Goal: Transaction & Acquisition: Purchase product/service

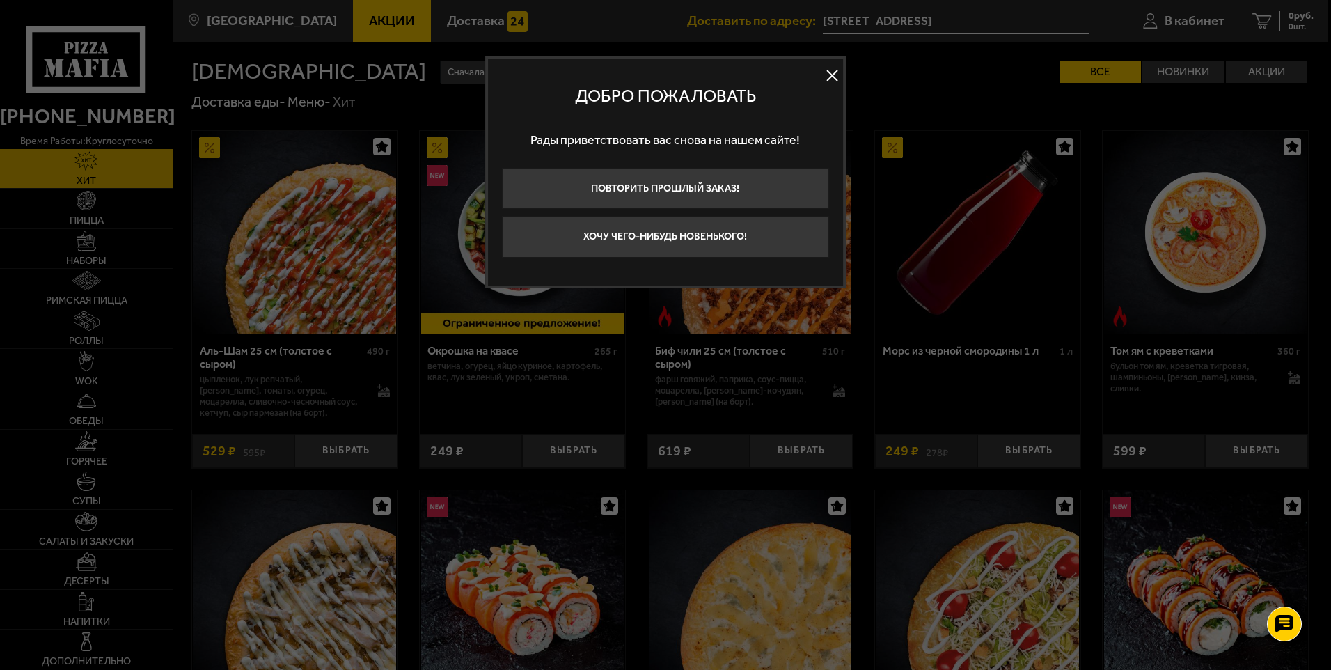
click at [824, 67] on button at bounding box center [832, 75] width 21 height 21
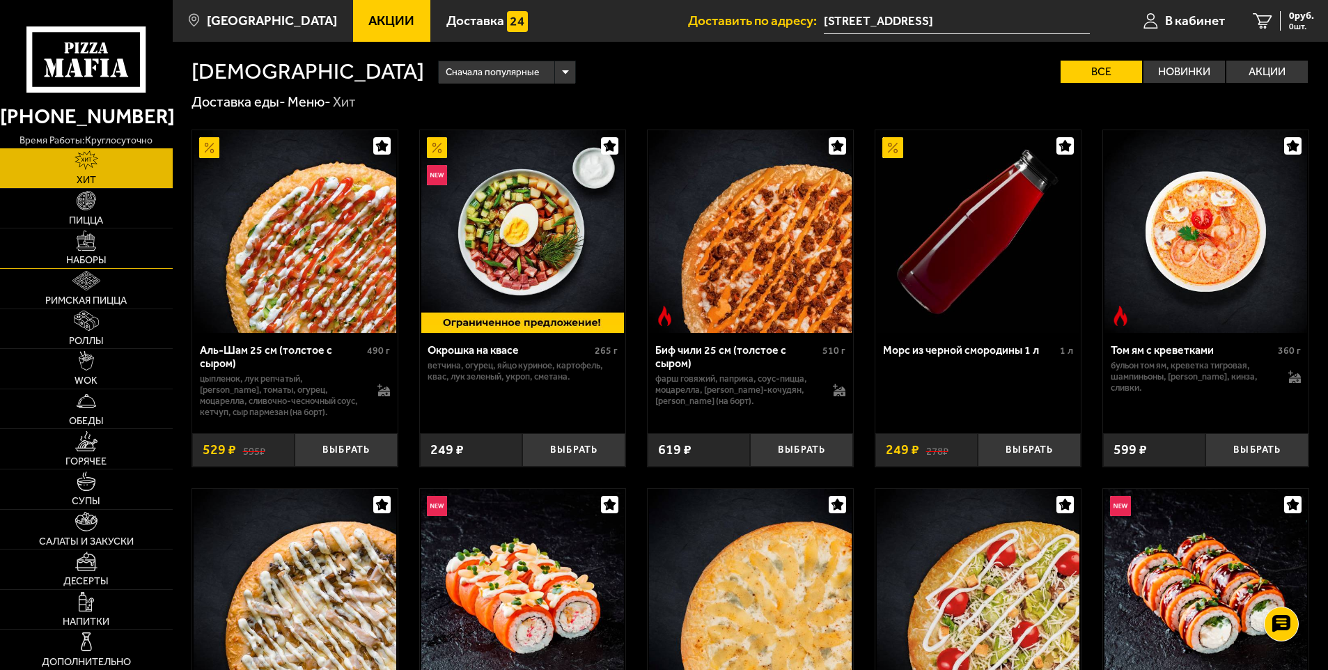
click at [82, 261] on span "Наборы" at bounding box center [86, 261] width 40 height 10
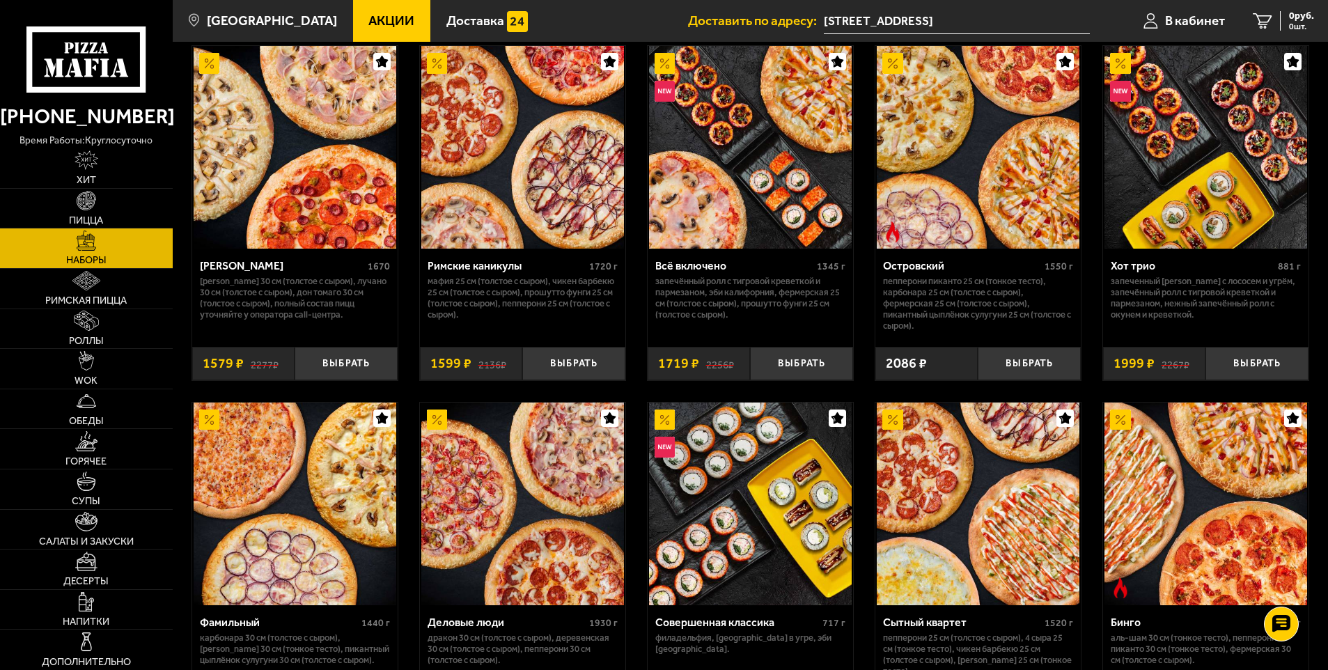
scroll to position [1117, 0]
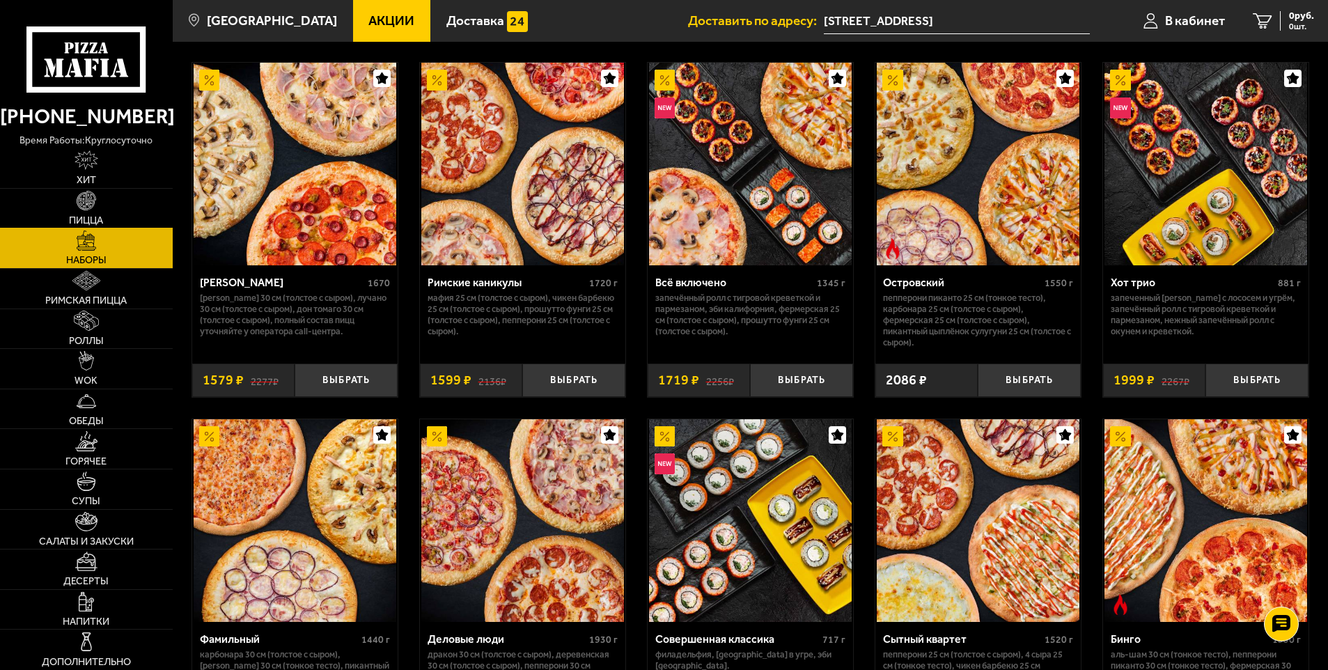
click at [82, 210] on img at bounding box center [86, 200] width 19 height 19
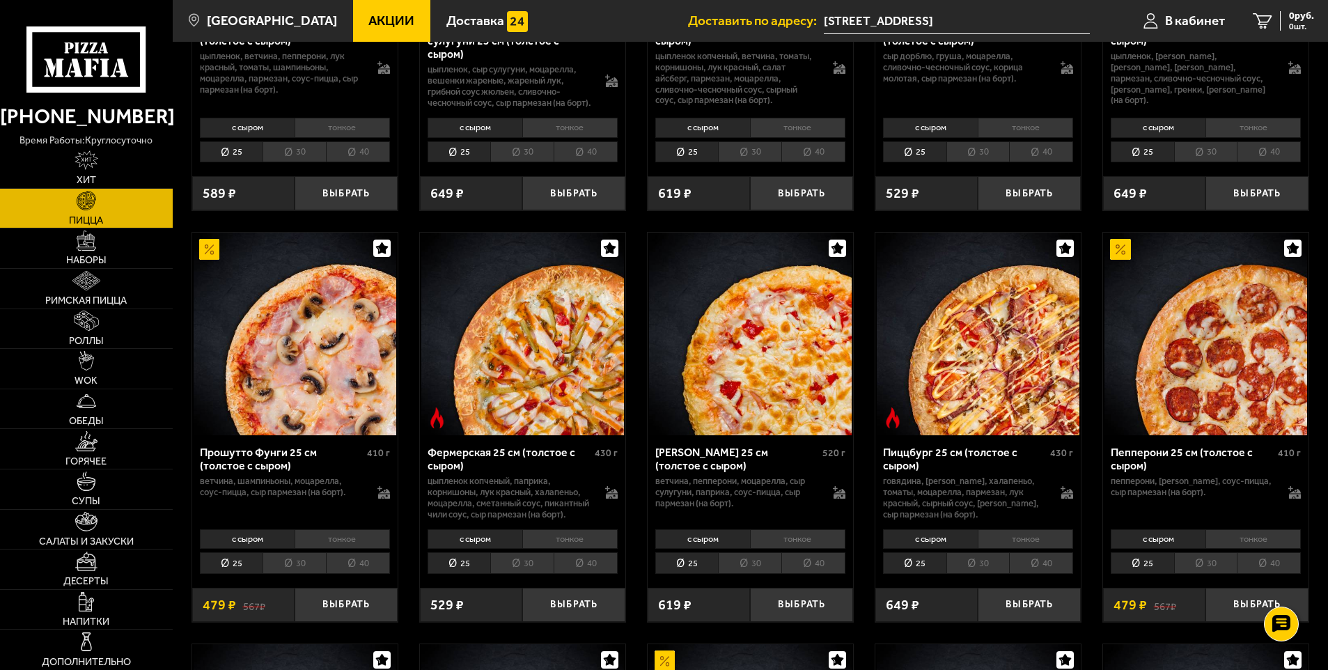
scroll to position [836, 0]
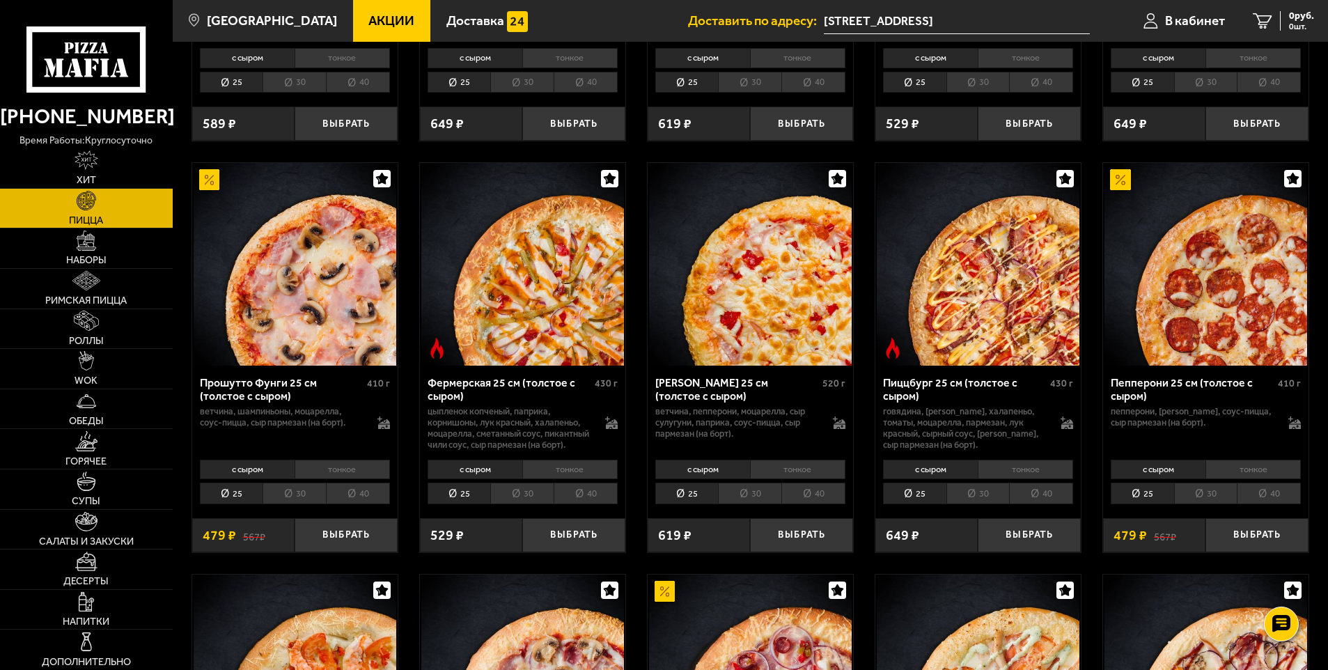
click at [1201, 504] on li "30" at bounding box center [1205, 494] width 63 height 22
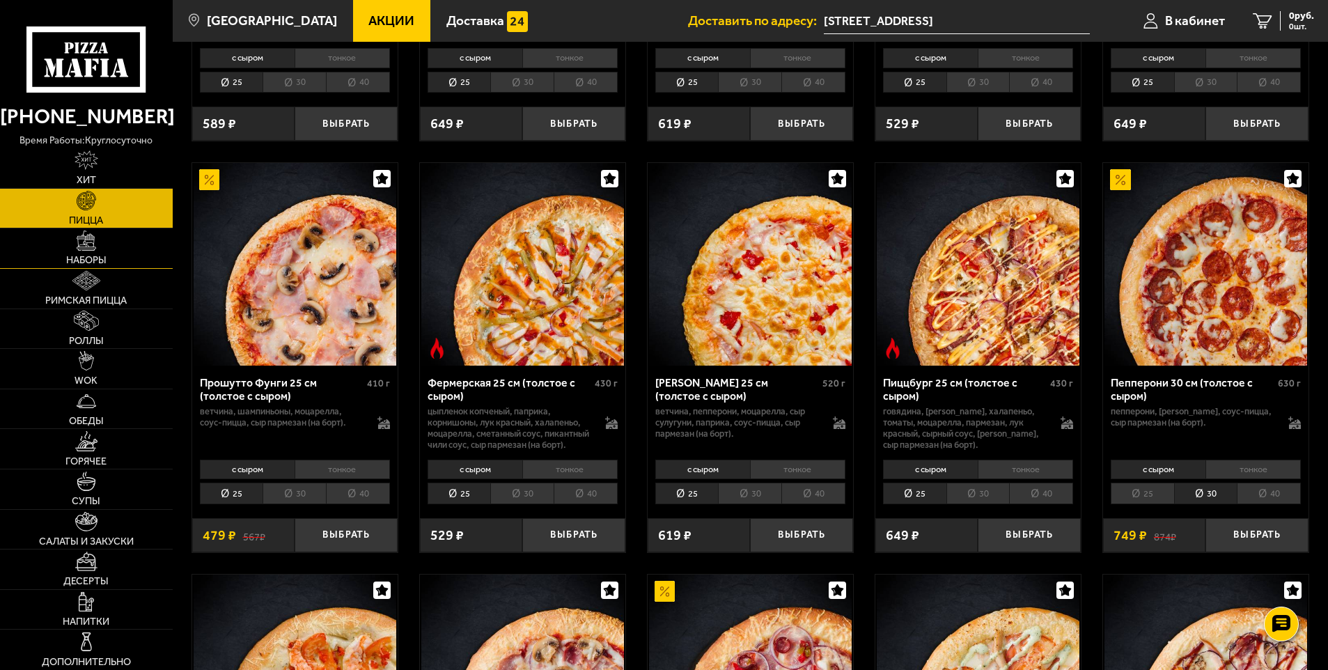
click at [88, 244] on img at bounding box center [86, 239] width 19 height 19
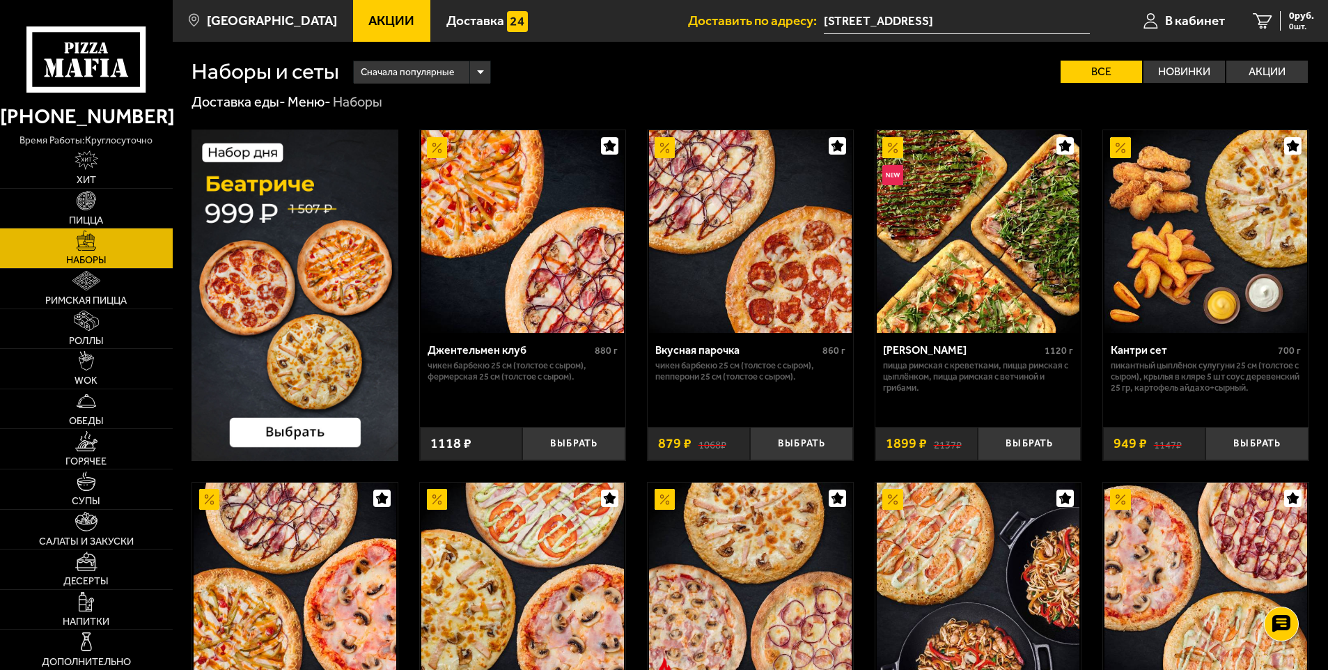
click at [324, 246] on img at bounding box center [294, 295] width 207 height 331
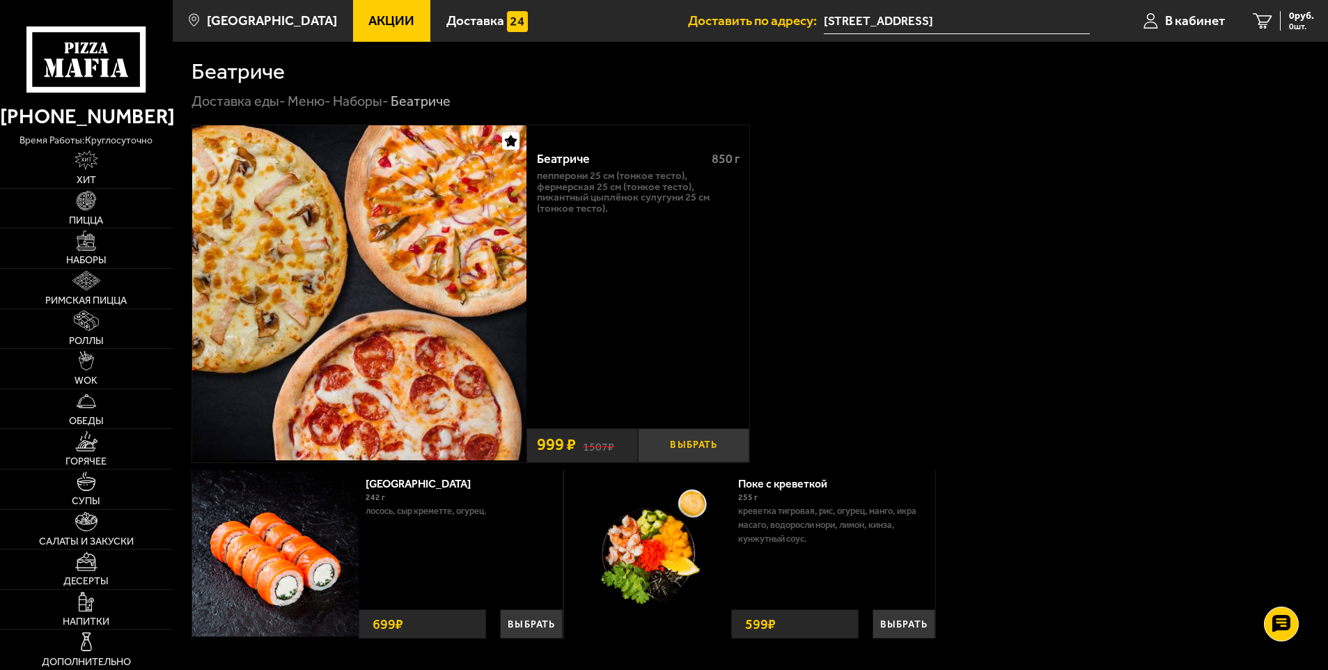
click at [725, 436] on button "Выбрать" at bounding box center [693, 445] width 111 height 34
click at [73, 336] on span "Роллы" at bounding box center [86, 341] width 35 height 10
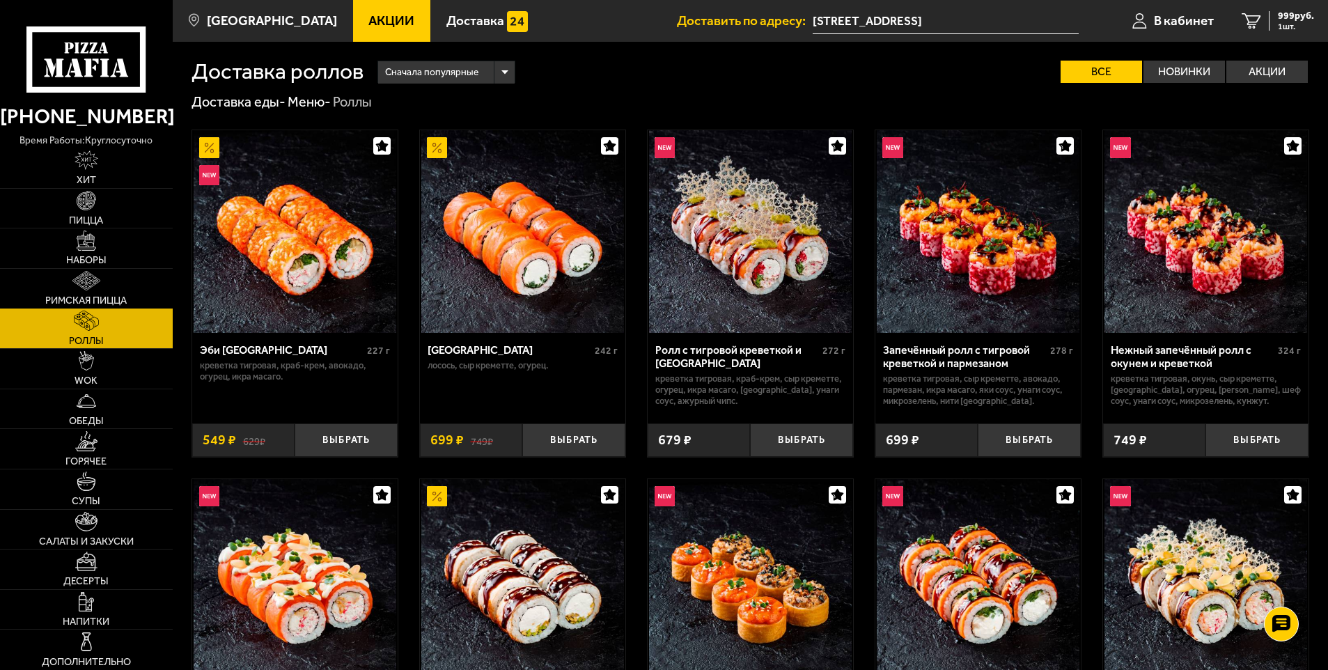
click at [88, 299] on span "Римская пицца" at bounding box center [85, 301] width 81 height 10
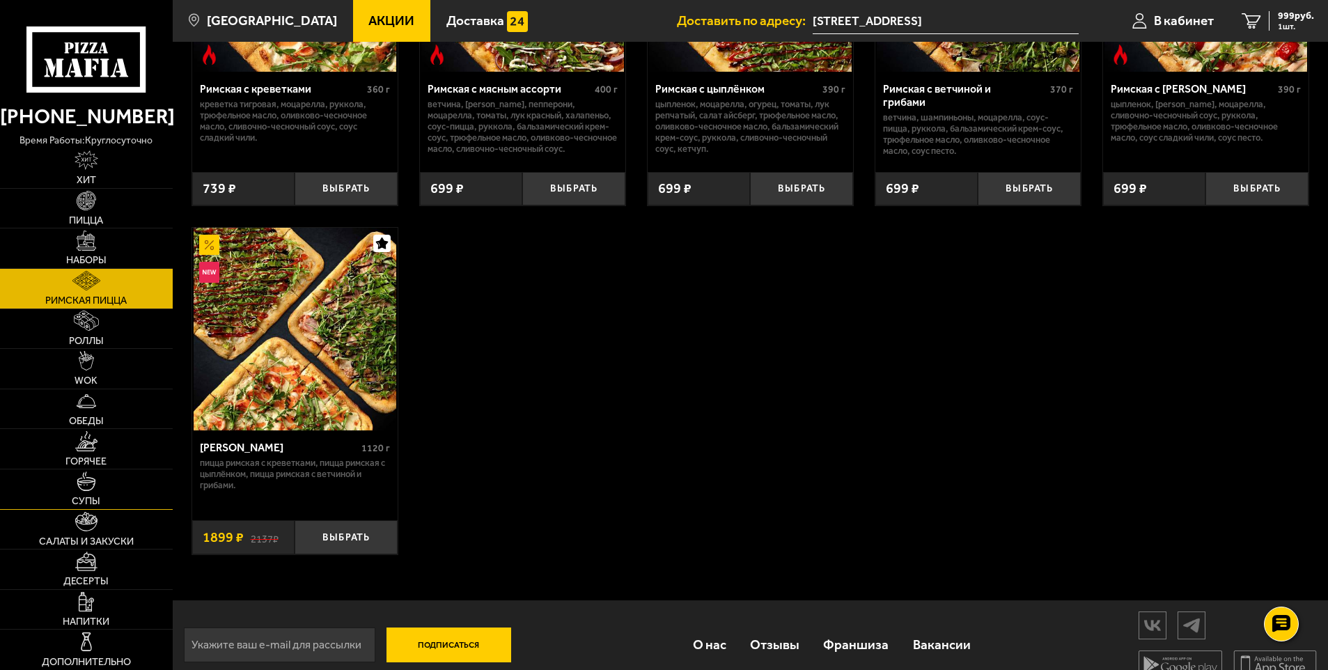
scroll to position [279, 0]
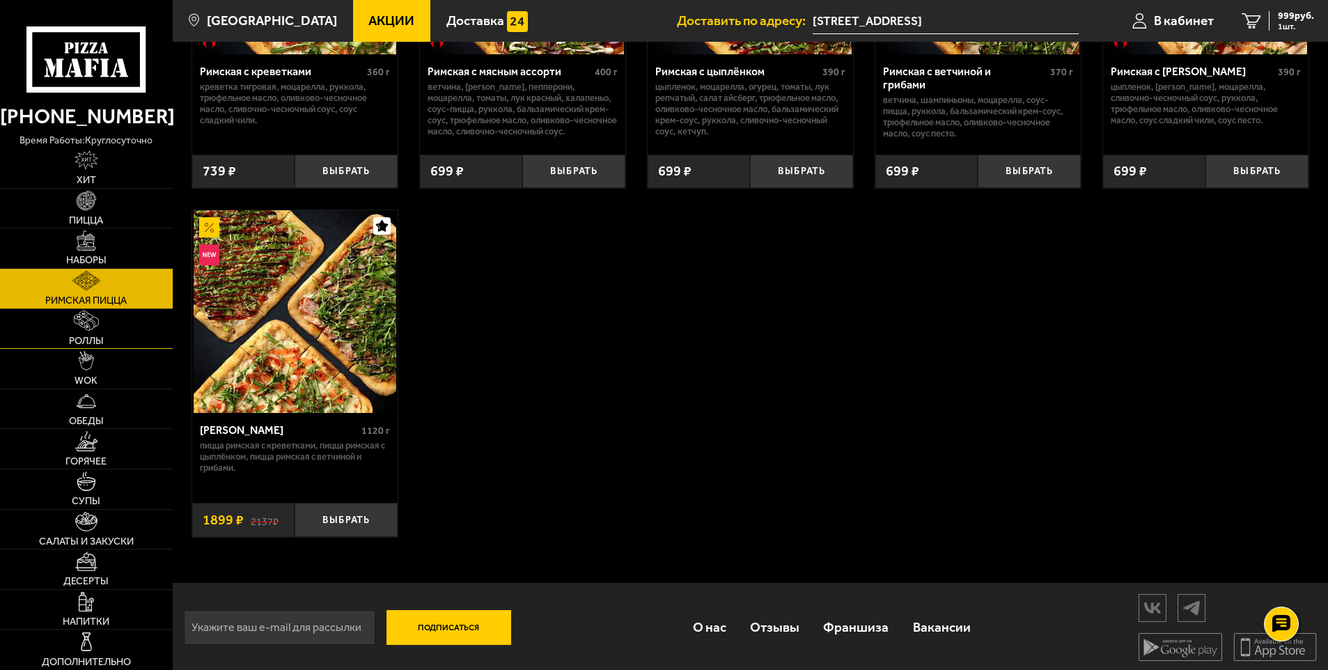
click at [70, 326] on link "Роллы" at bounding box center [86, 329] width 173 height 40
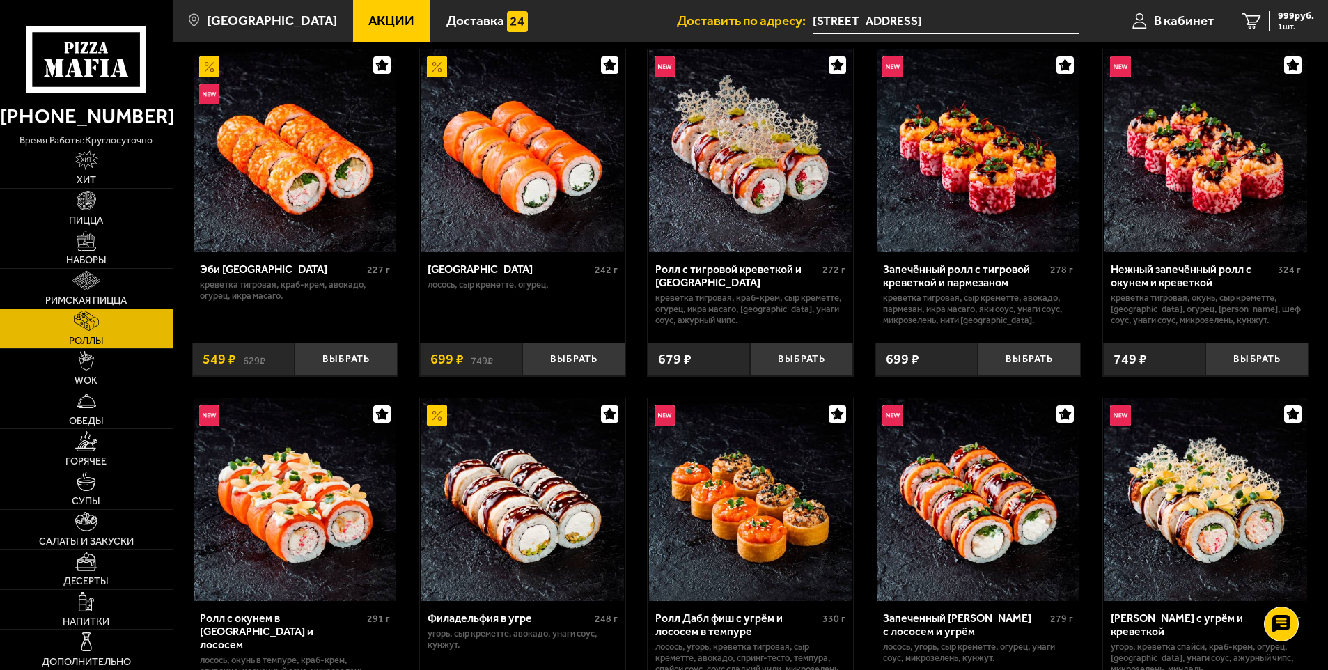
scroll to position [70, 0]
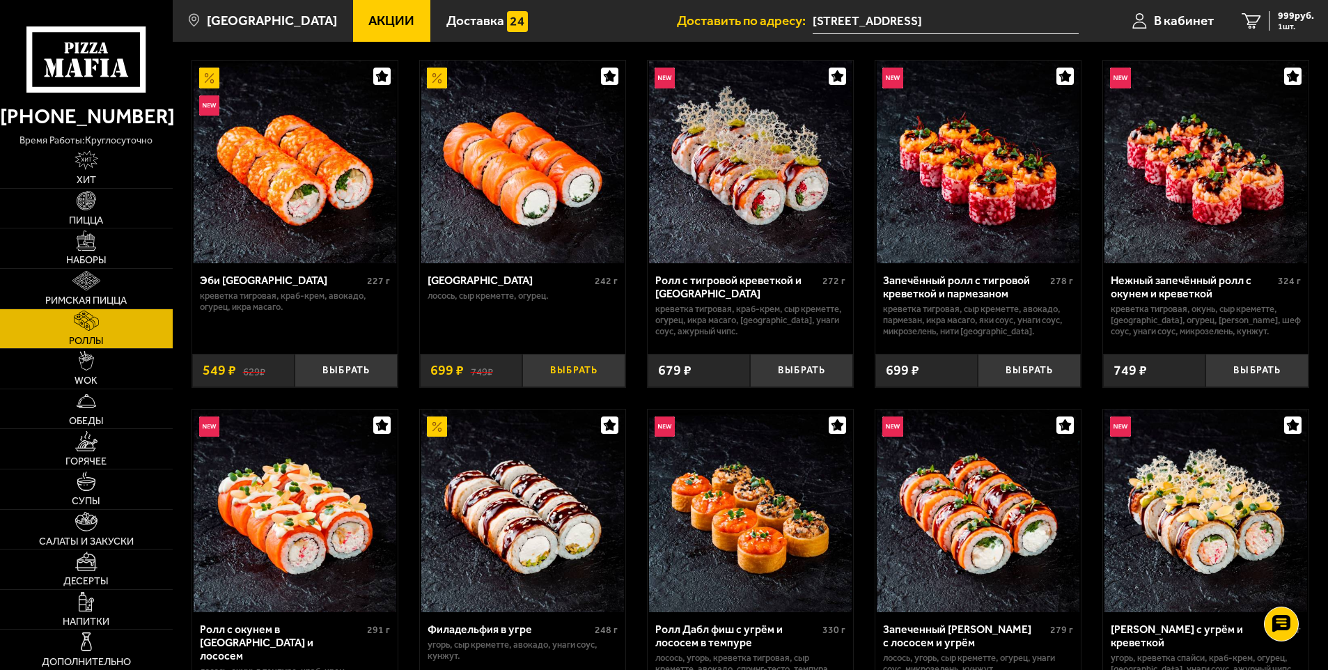
click at [535, 372] on button "Выбрать" at bounding box center [573, 371] width 103 height 34
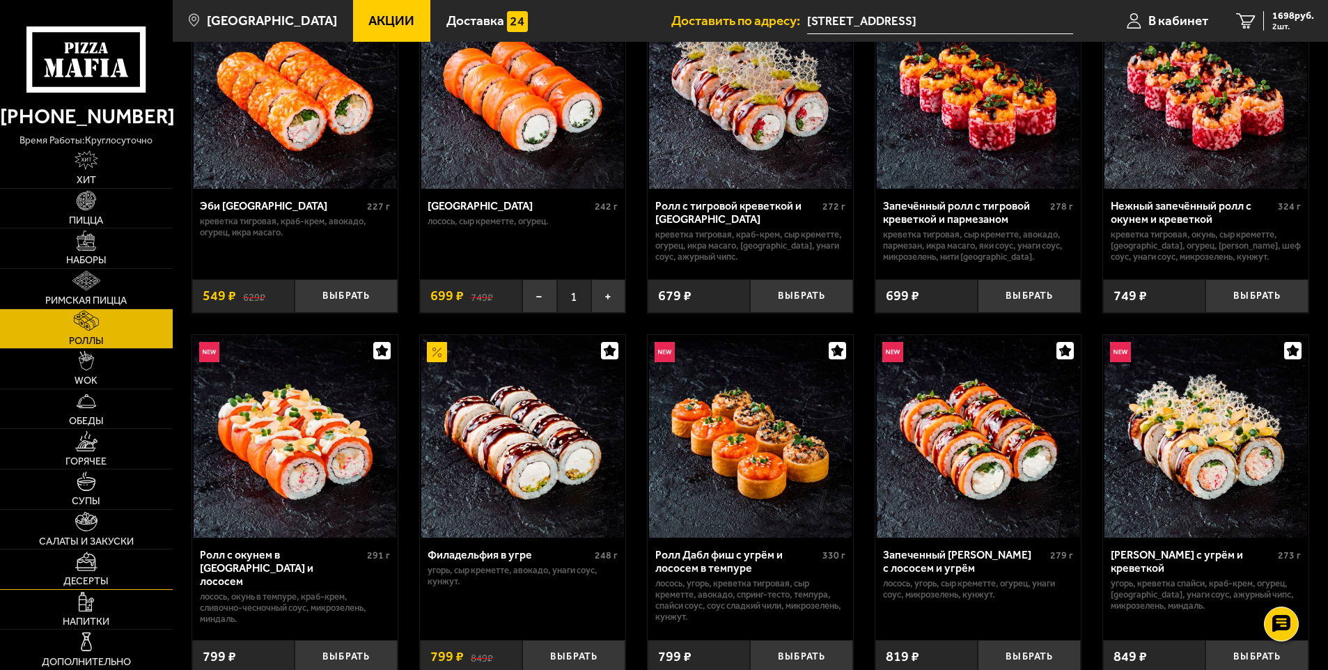
scroll to position [209, 0]
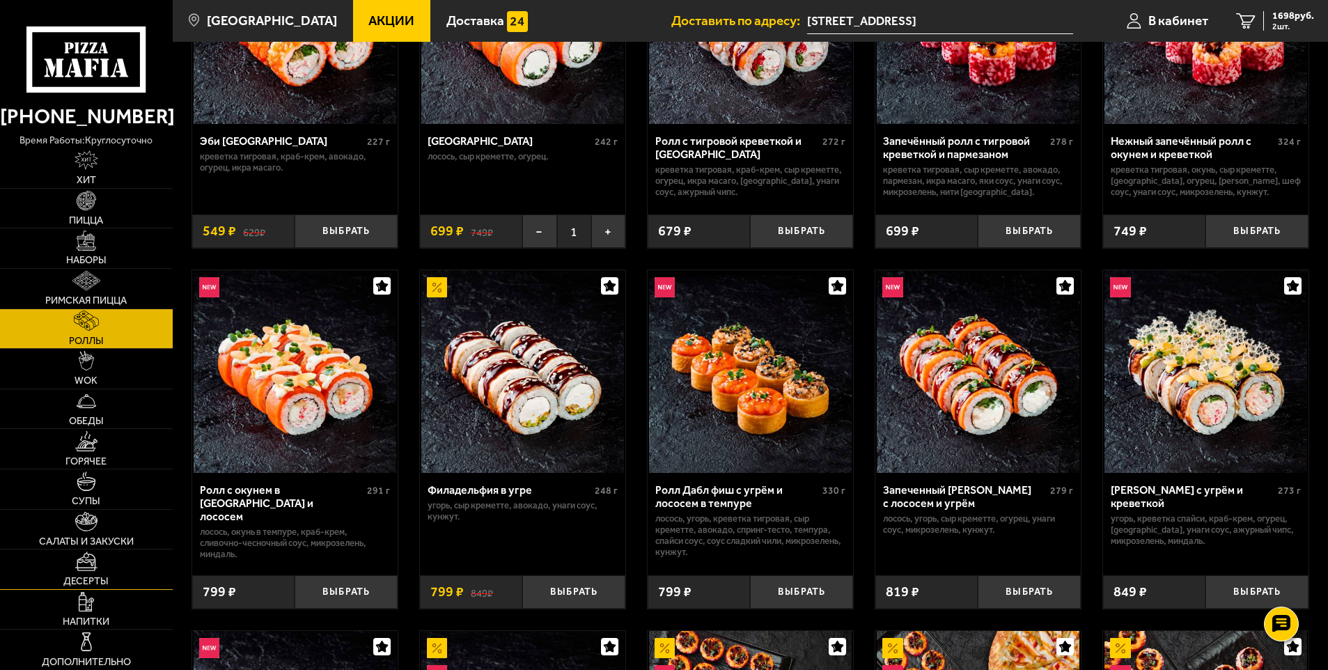
click at [90, 556] on img at bounding box center [86, 560] width 22 height 19
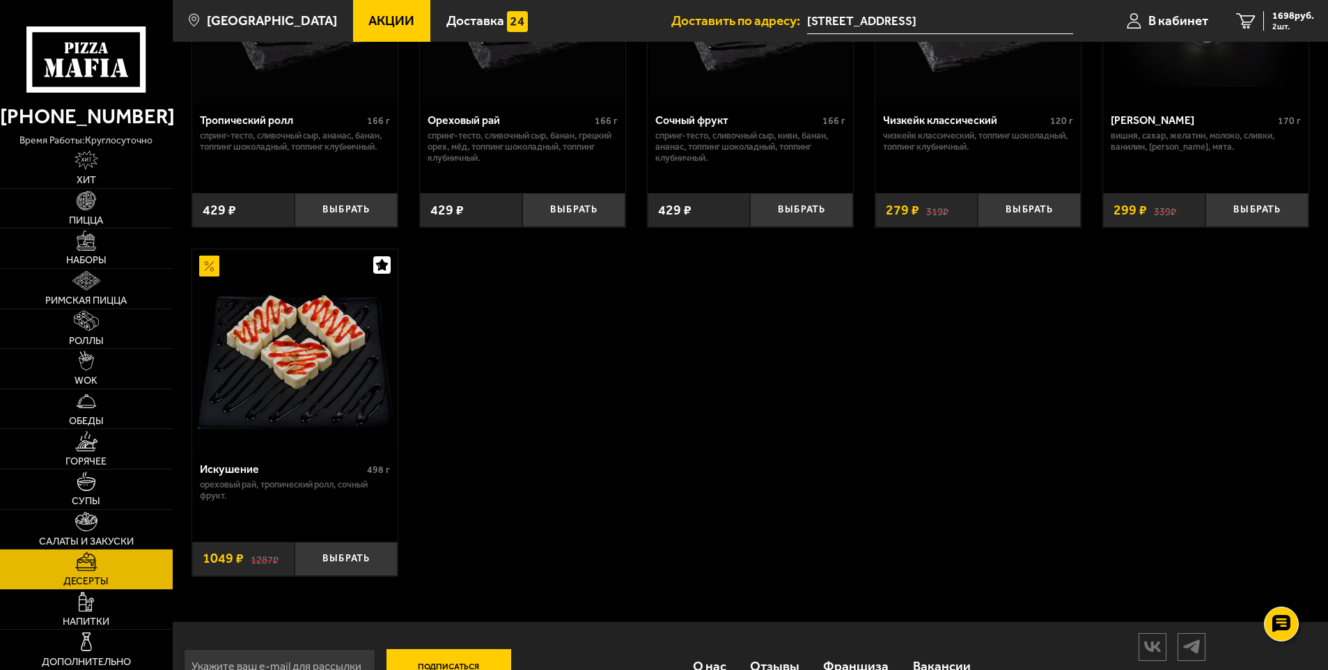
scroll to position [623, 0]
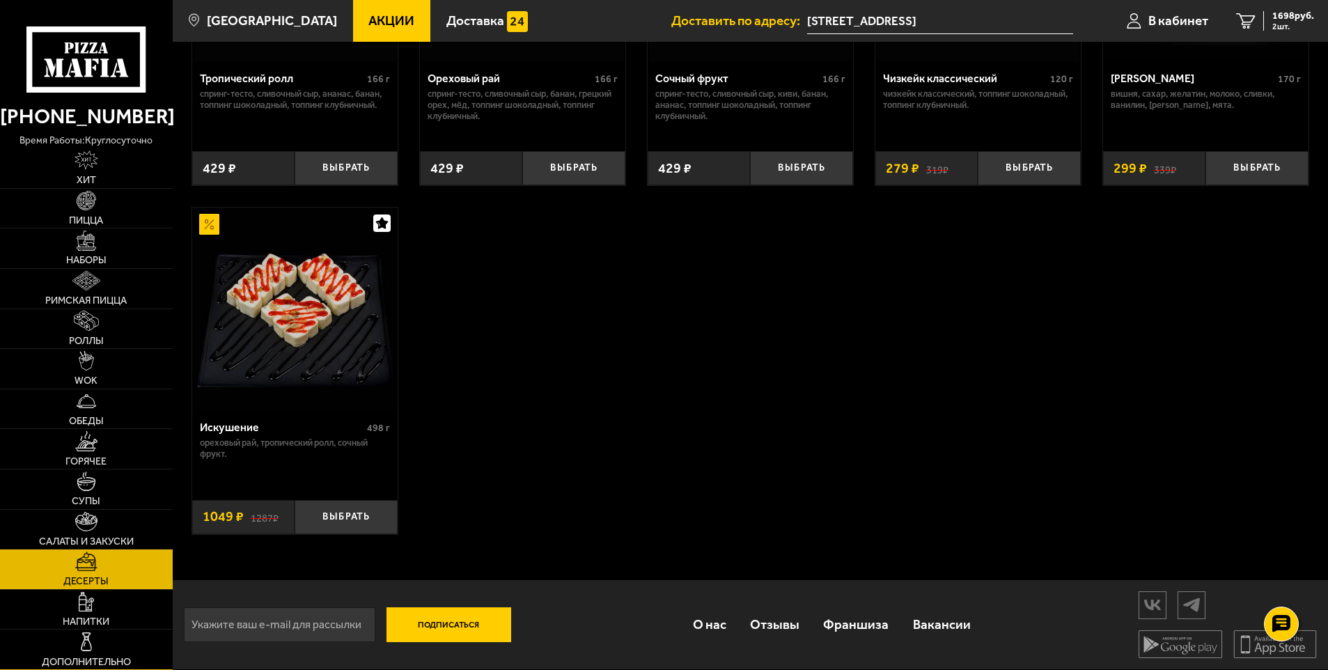
click at [93, 631] on link "Дополнительно" at bounding box center [86, 649] width 173 height 40
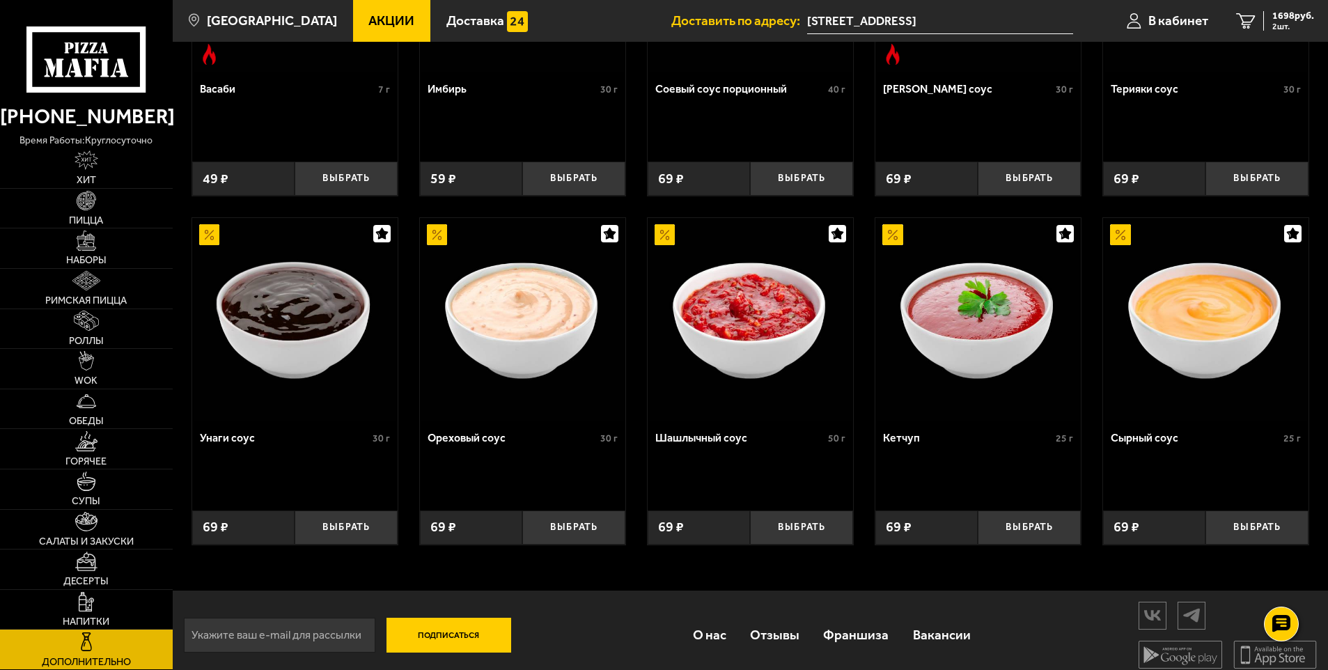
scroll to position [623, 0]
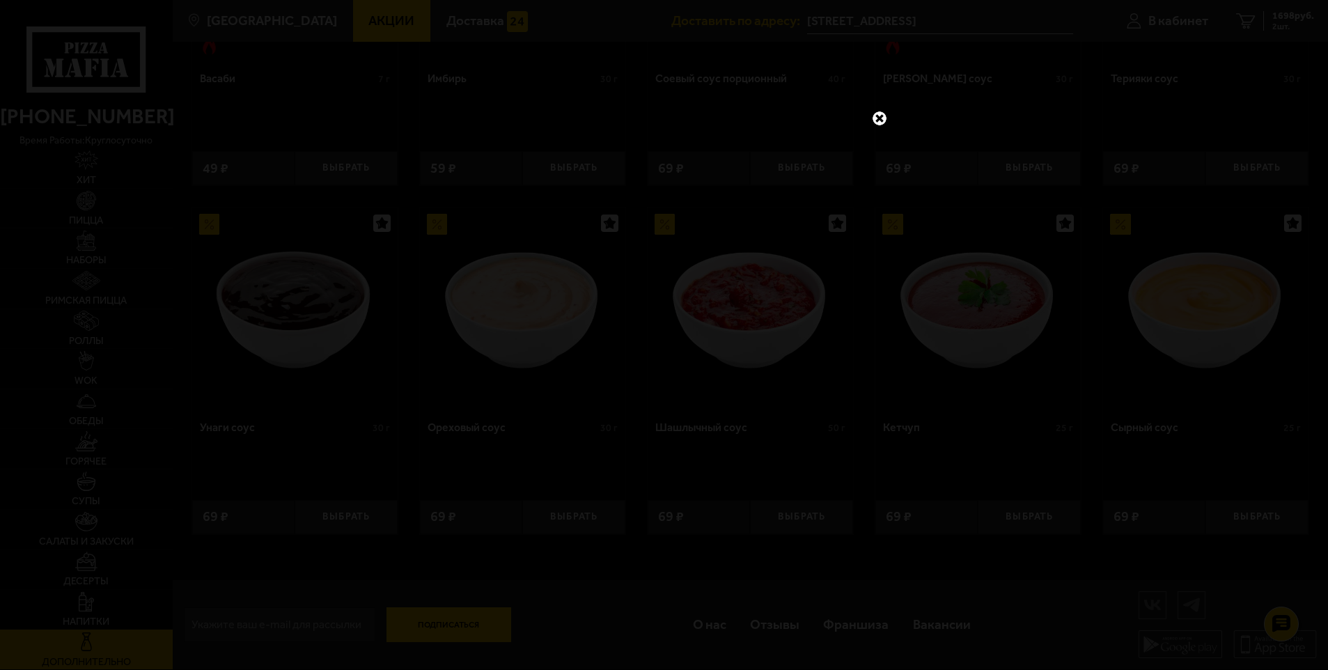
click at [874, 118] on link at bounding box center [879, 118] width 18 height 18
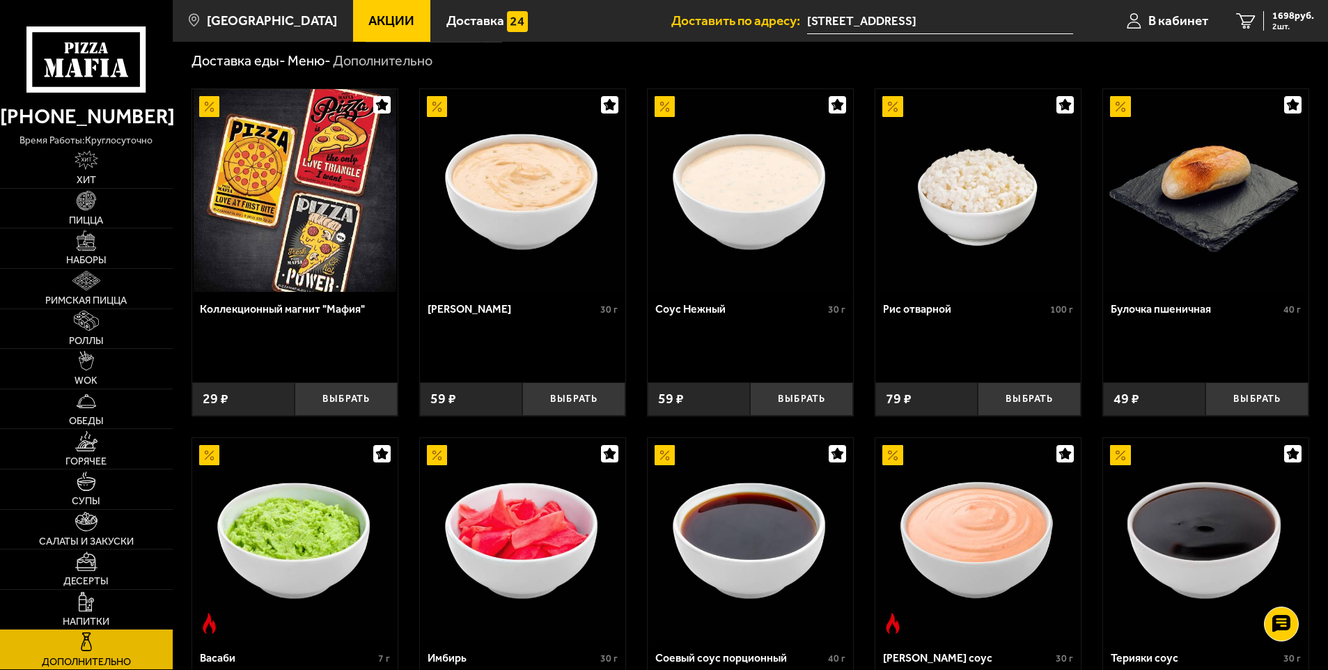
scroll to position [70, 0]
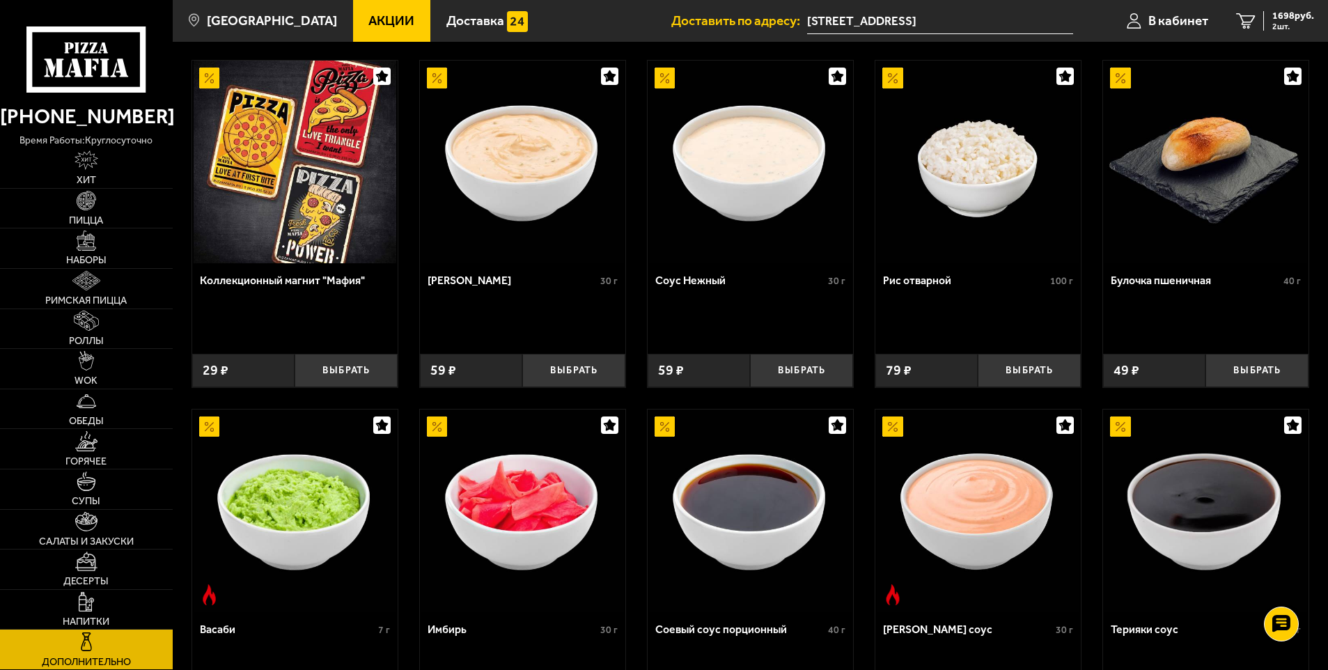
click at [761, 551] on img at bounding box center [750, 510] width 203 height 203
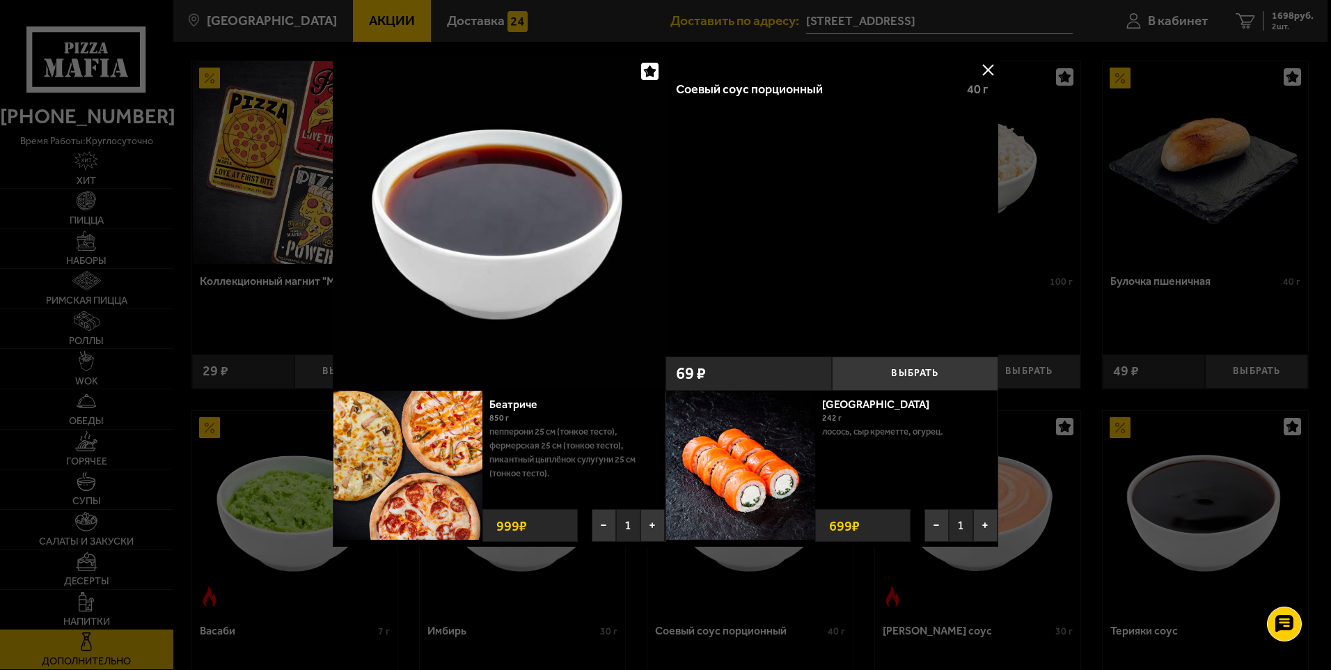
click at [800, 240] on div "Соевый соус порционный 40 г" at bounding box center [832, 210] width 333 height 280
click at [213, 405] on div at bounding box center [665, 335] width 1331 height 670
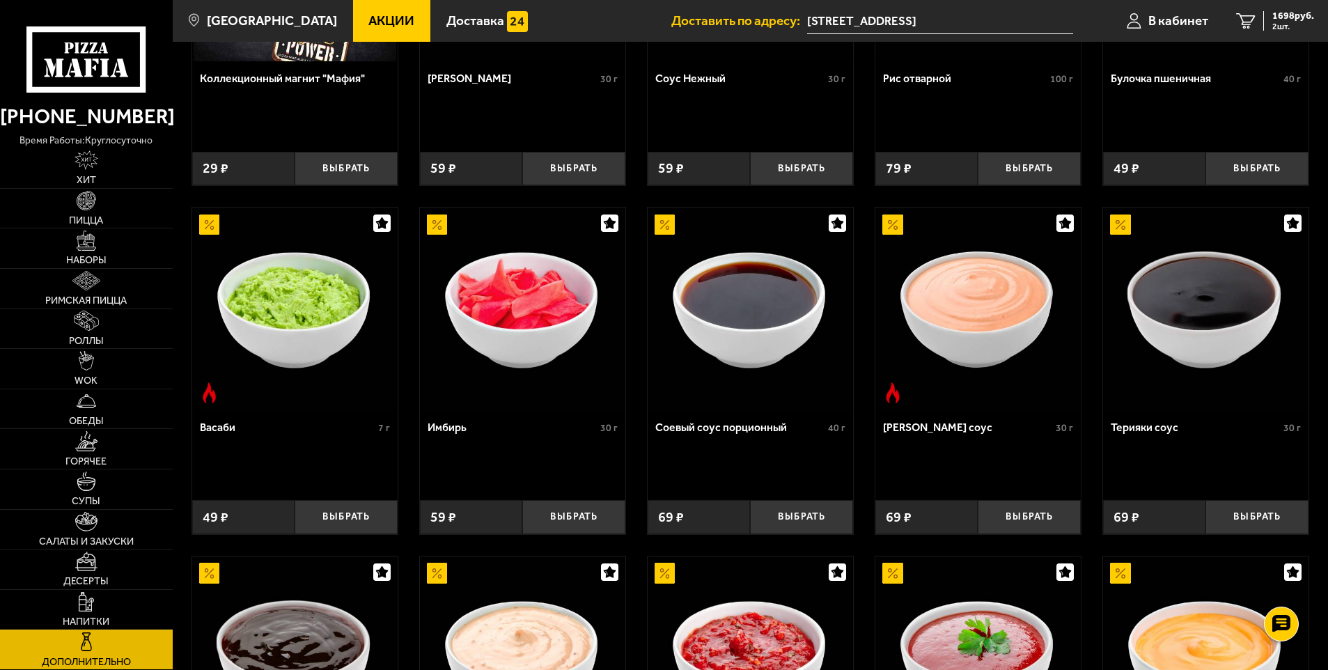
scroll to position [279, 0]
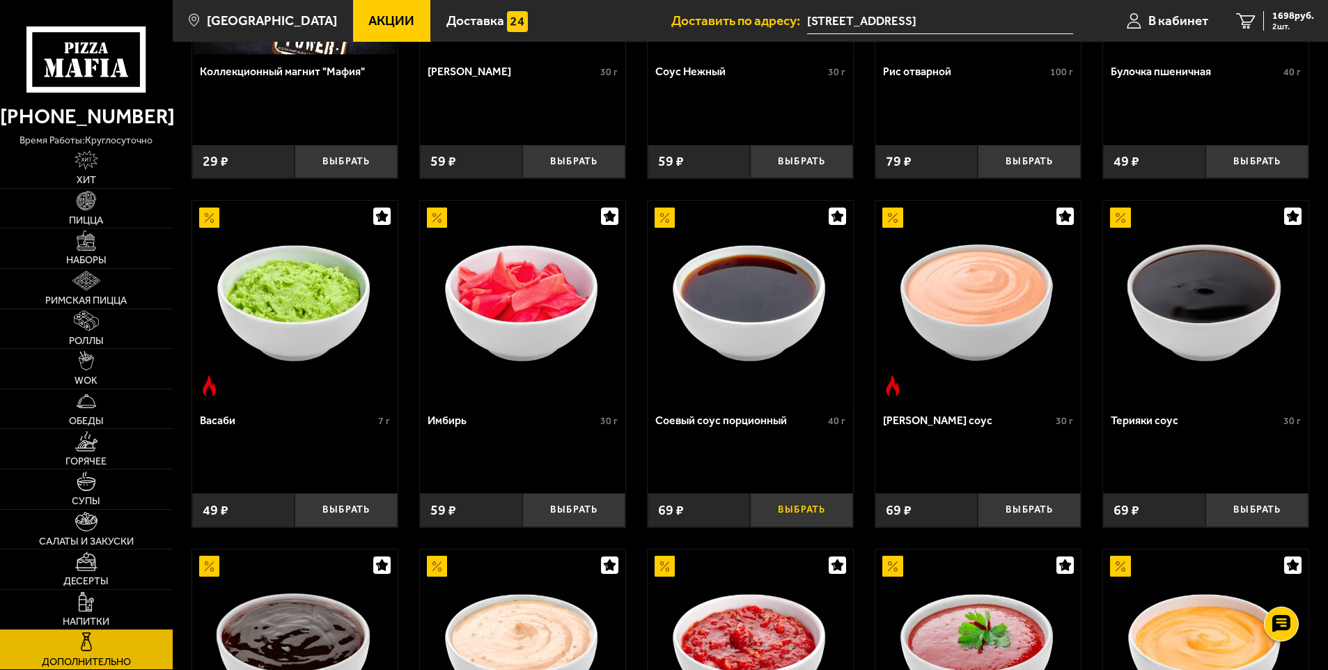
click at [804, 513] on button "Выбрать" at bounding box center [801, 510] width 103 height 34
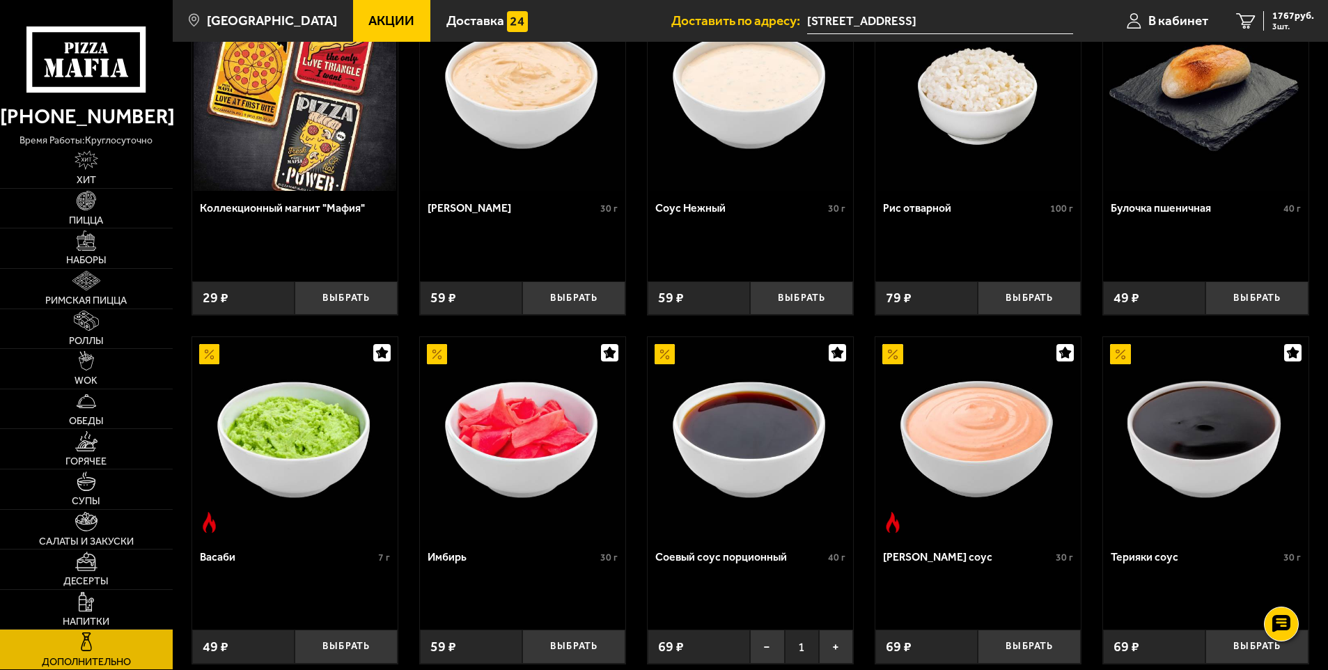
scroll to position [139, 0]
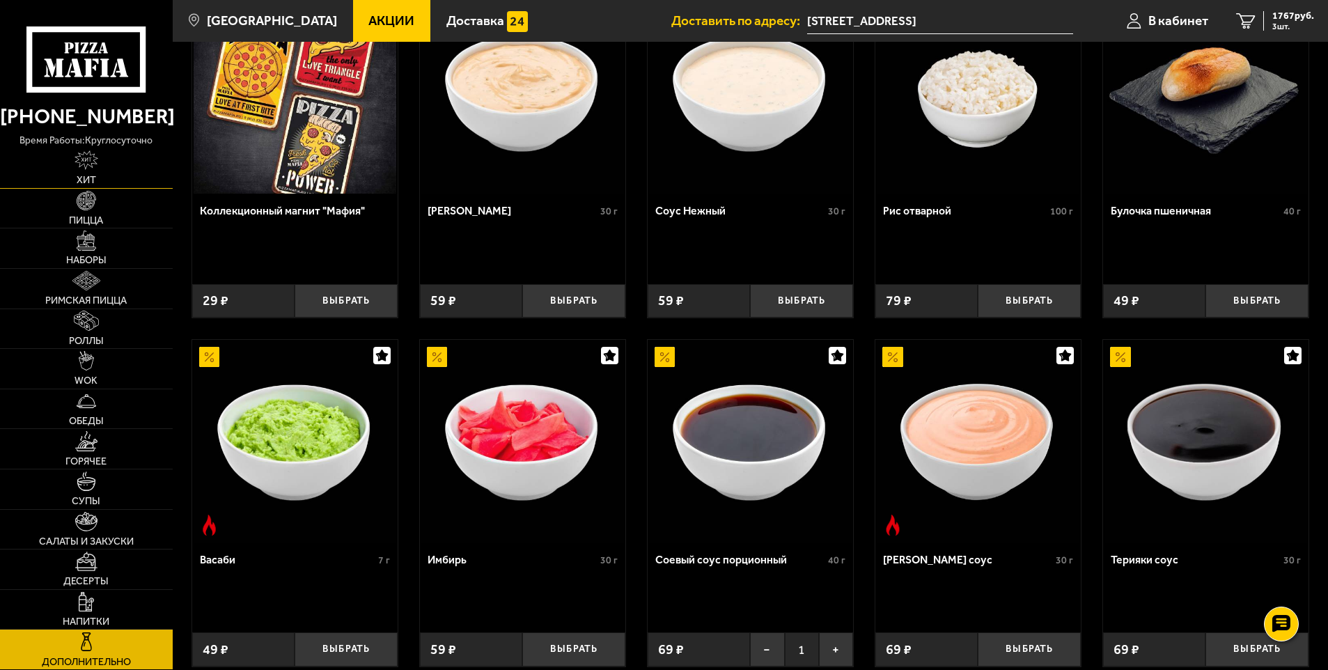
click at [91, 162] on img at bounding box center [86, 159] width 24 height 19
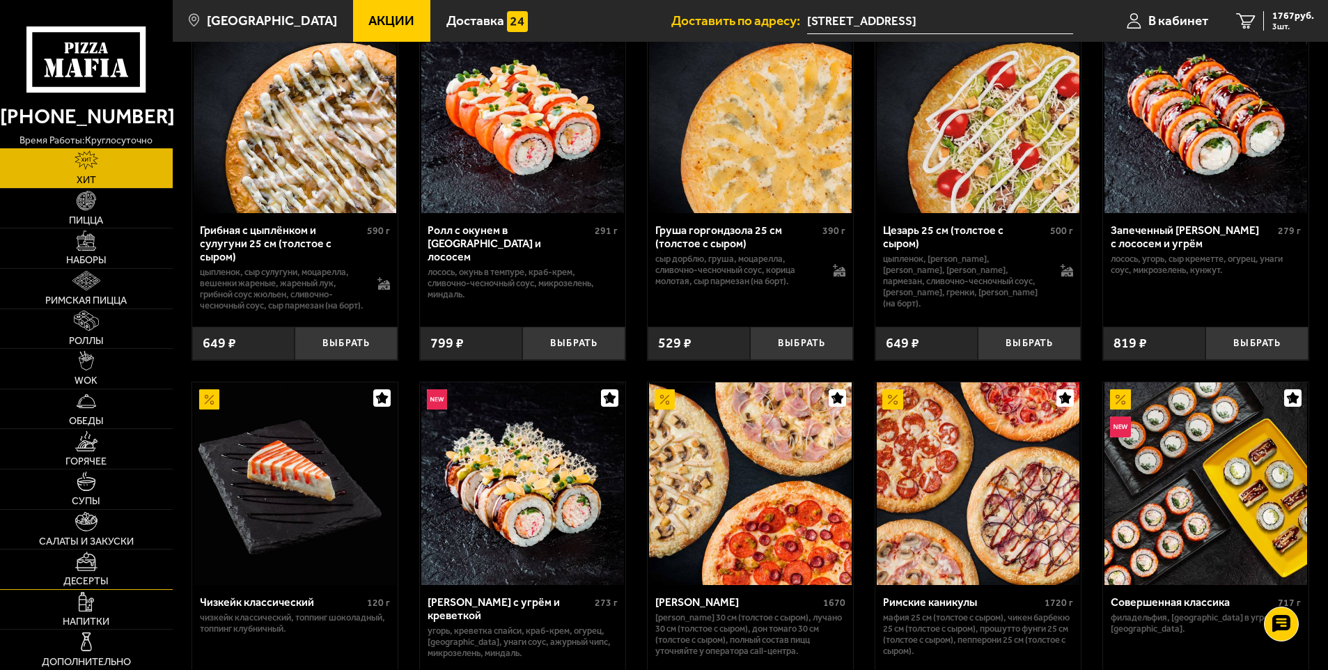
scroll to position [548, 0]
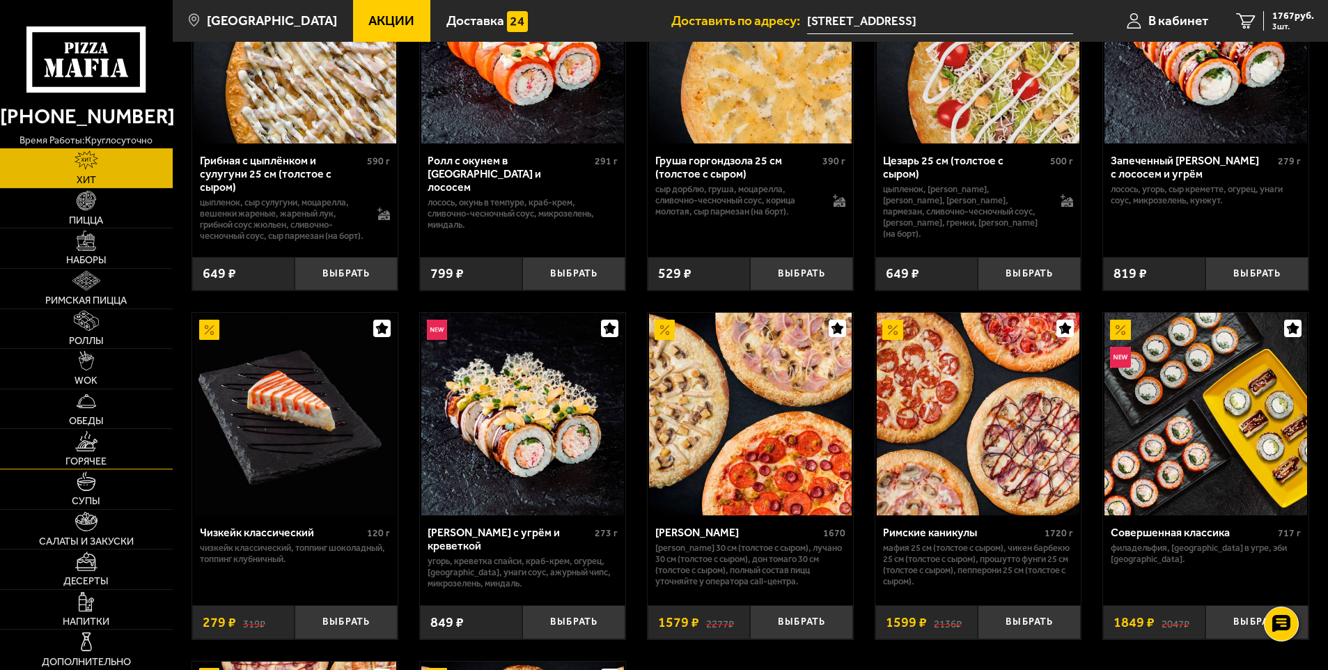
click at [84, 445] on img at bounding box center [86, 440] width 22 height 19
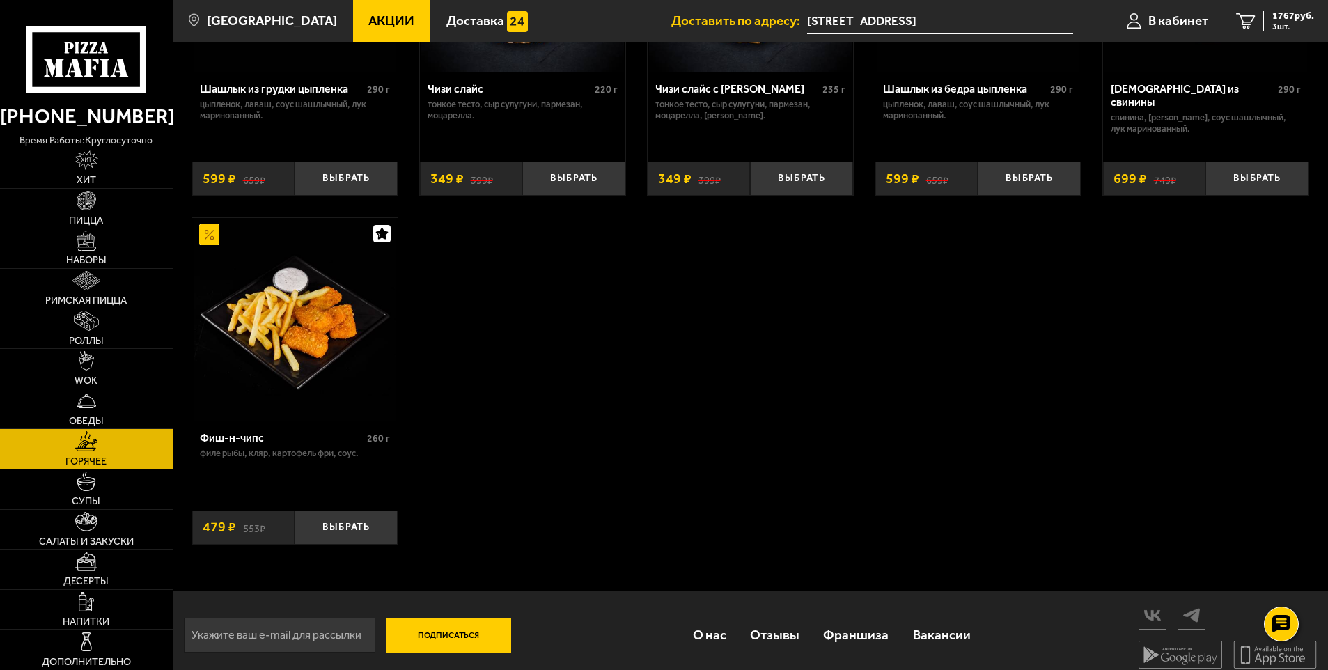
scroll to position [1044, 0]
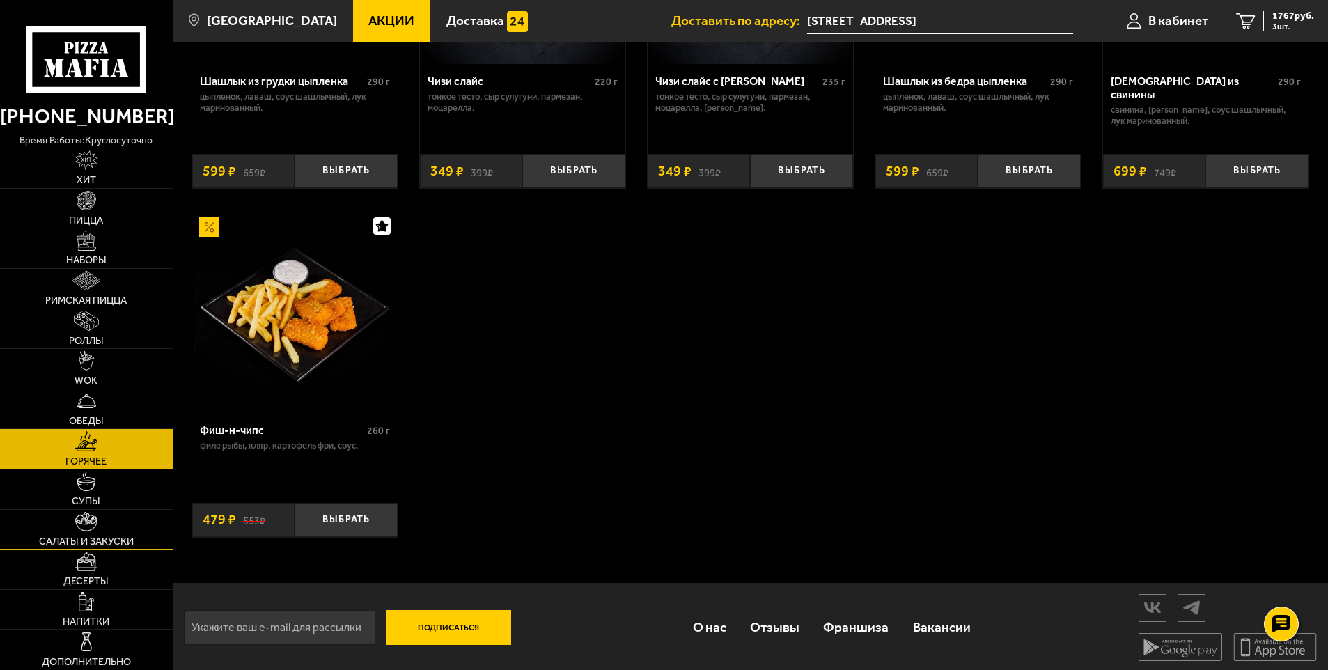
click at [99, 533] on link "Салаты и закуски" at bounding box center [86, 530] width 173 height 40
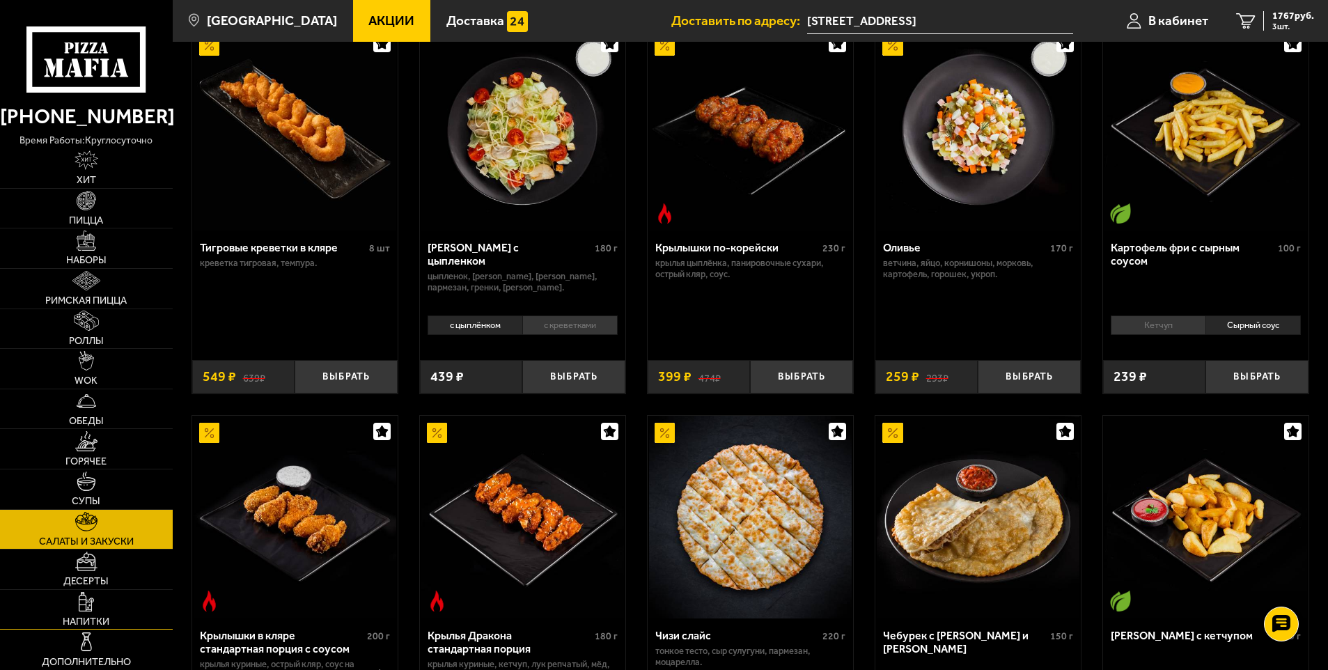
scroll to position [139, 0]
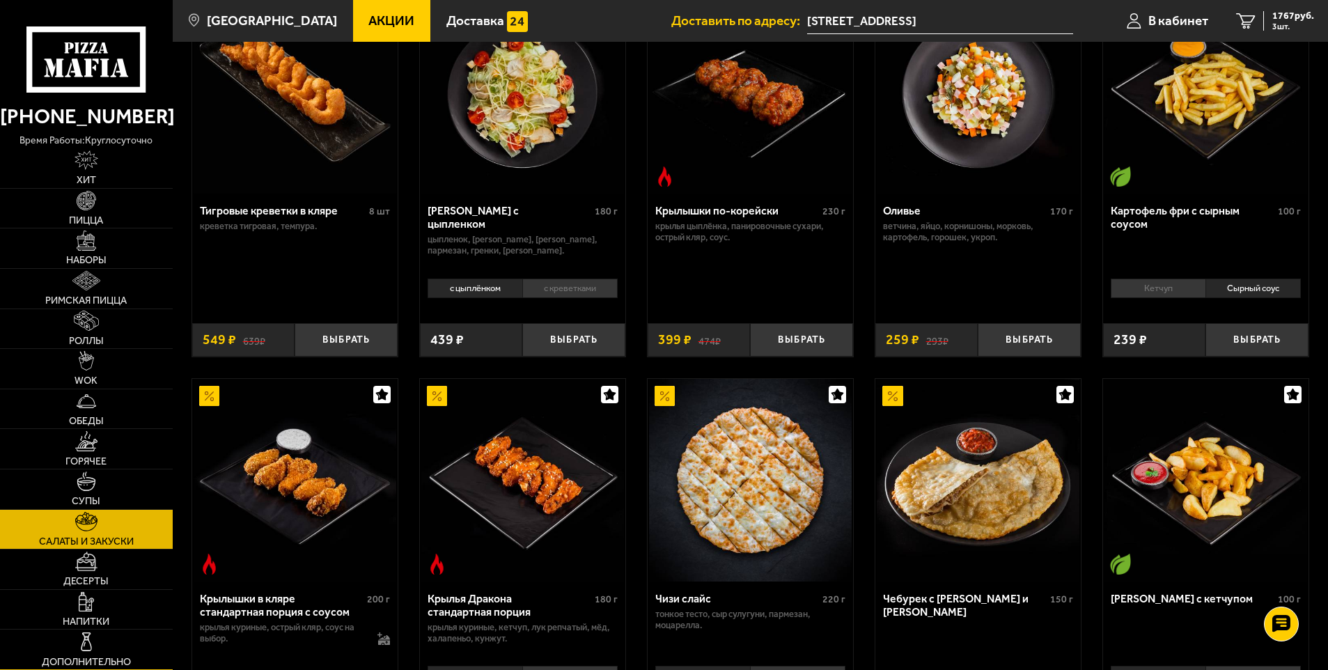
click at [107, 640] on link "Дополнительно" at bounding box center [86, 649] width 173 height 40
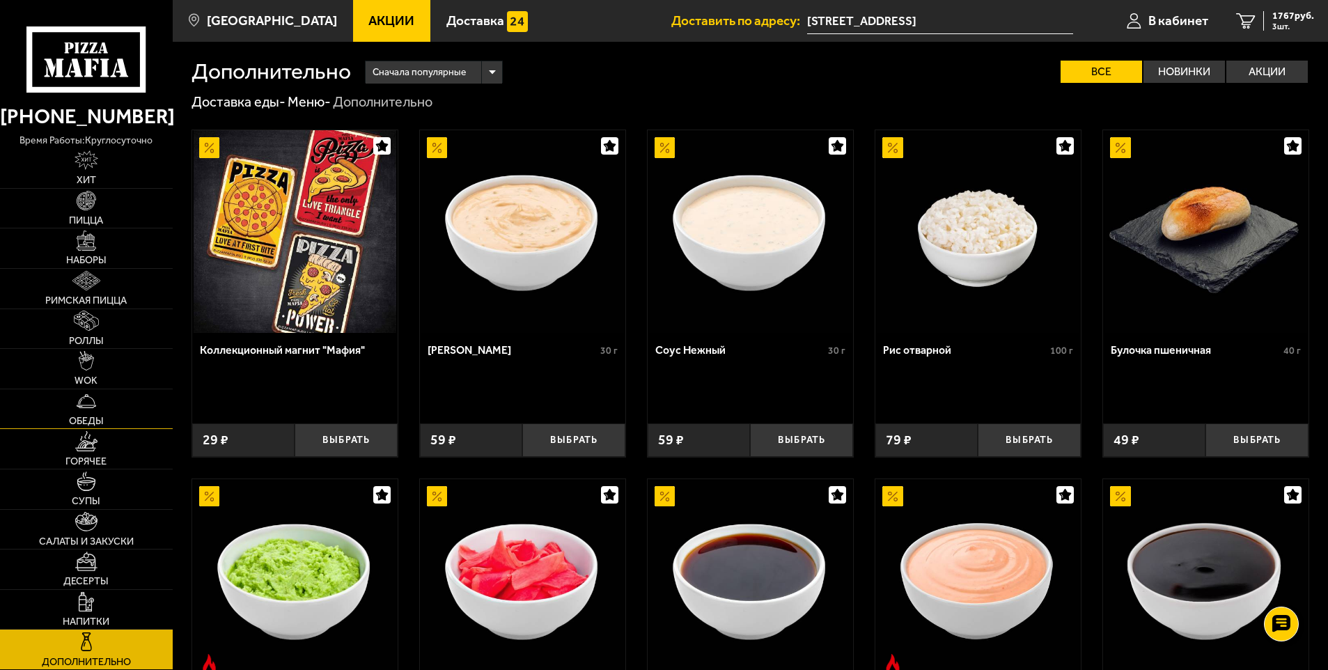
click at [88, 414] on link "Обеды" at bounding box center [86, 409] width 173 height 40
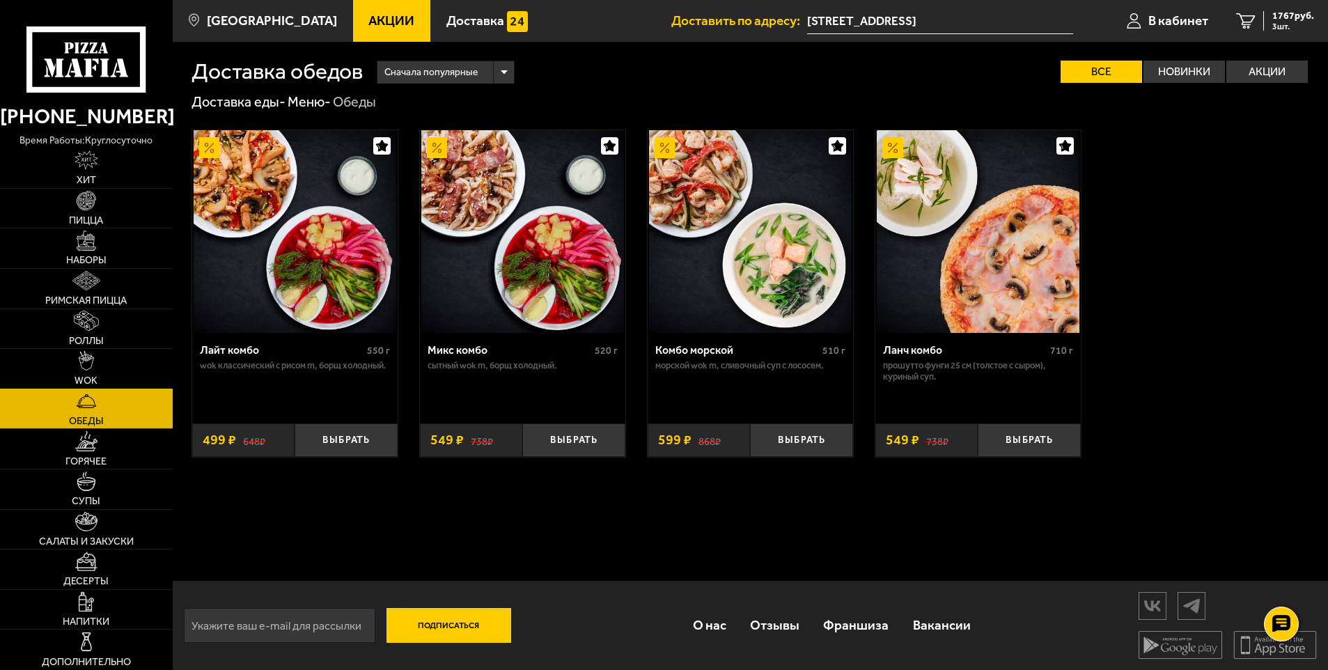
click at [95, 367] on link "WOK" at bounding box center [86, 369] width 173 height 40
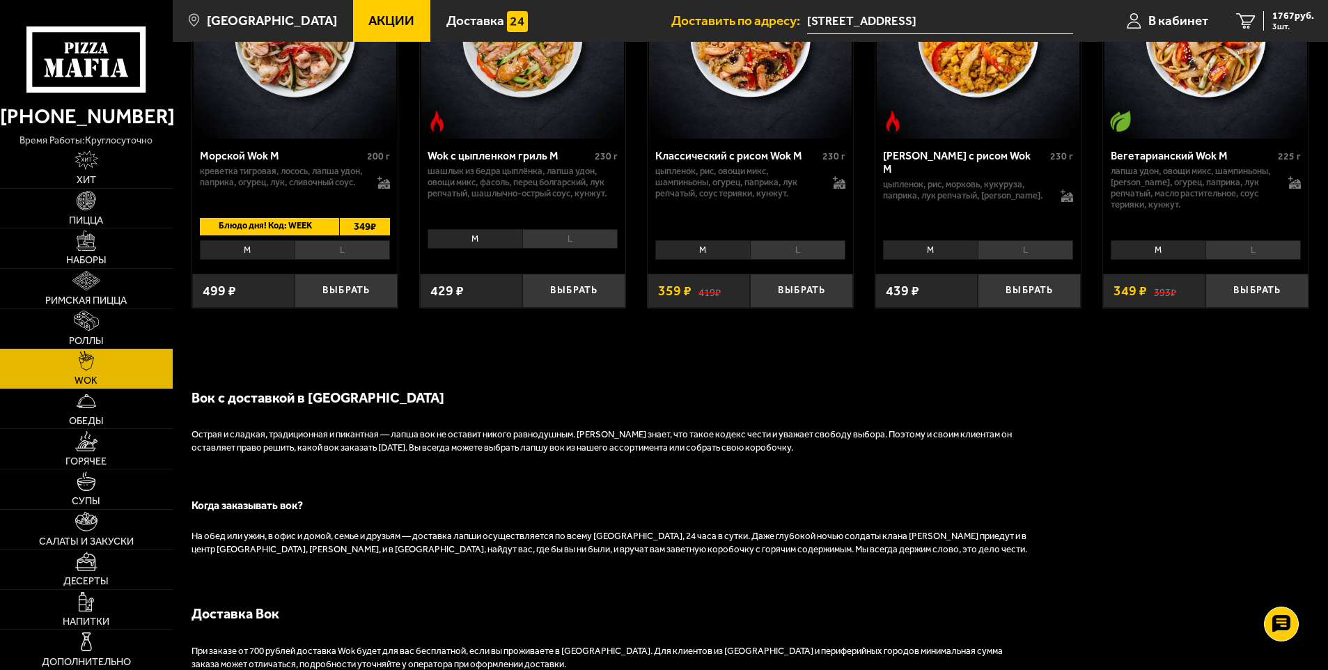
scroll to position [766, 0]
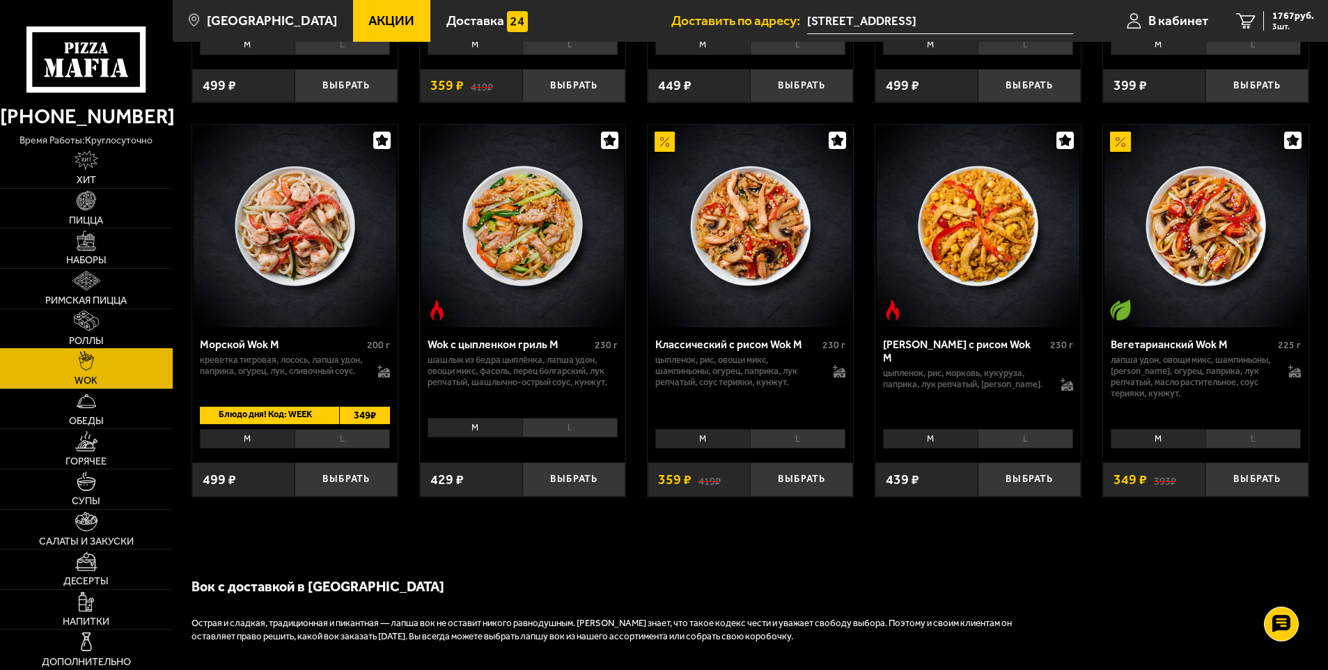
click at [95, 326] on img at bounding box center [87, 320] width 26 height 19
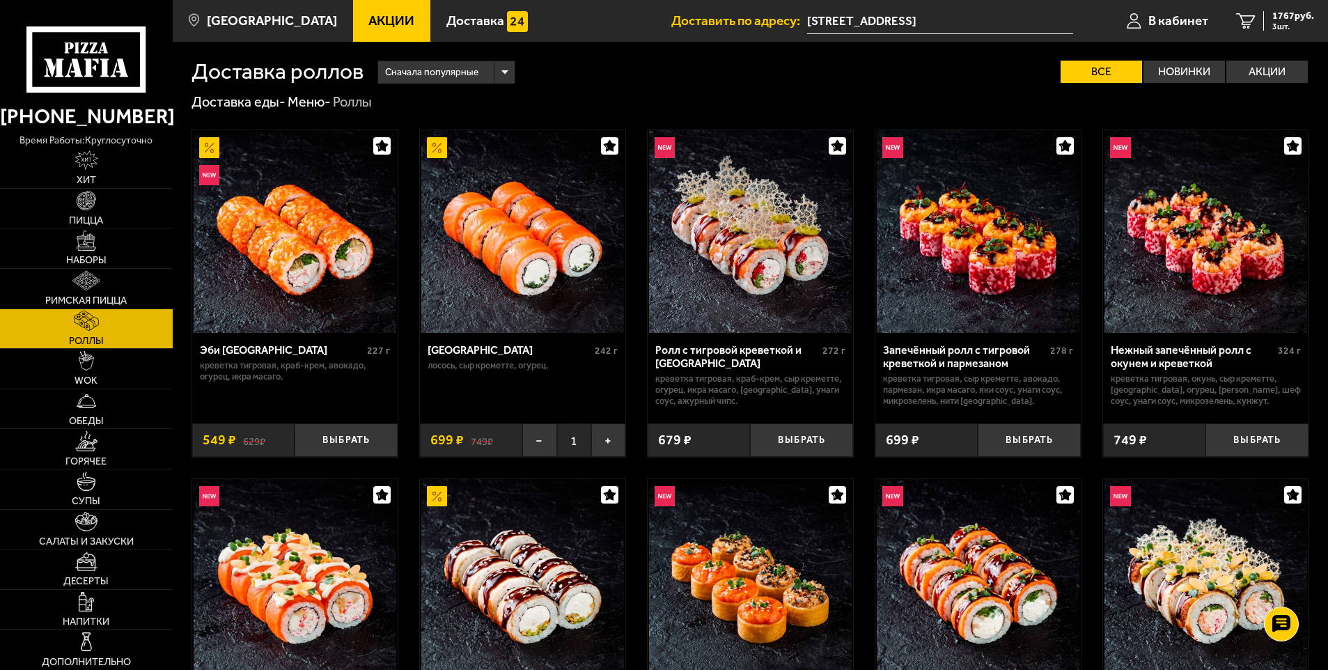
click at [964, 30] on input "[STREET_ADDRESS]" at bounding box center [939, 21] width 265 height 26
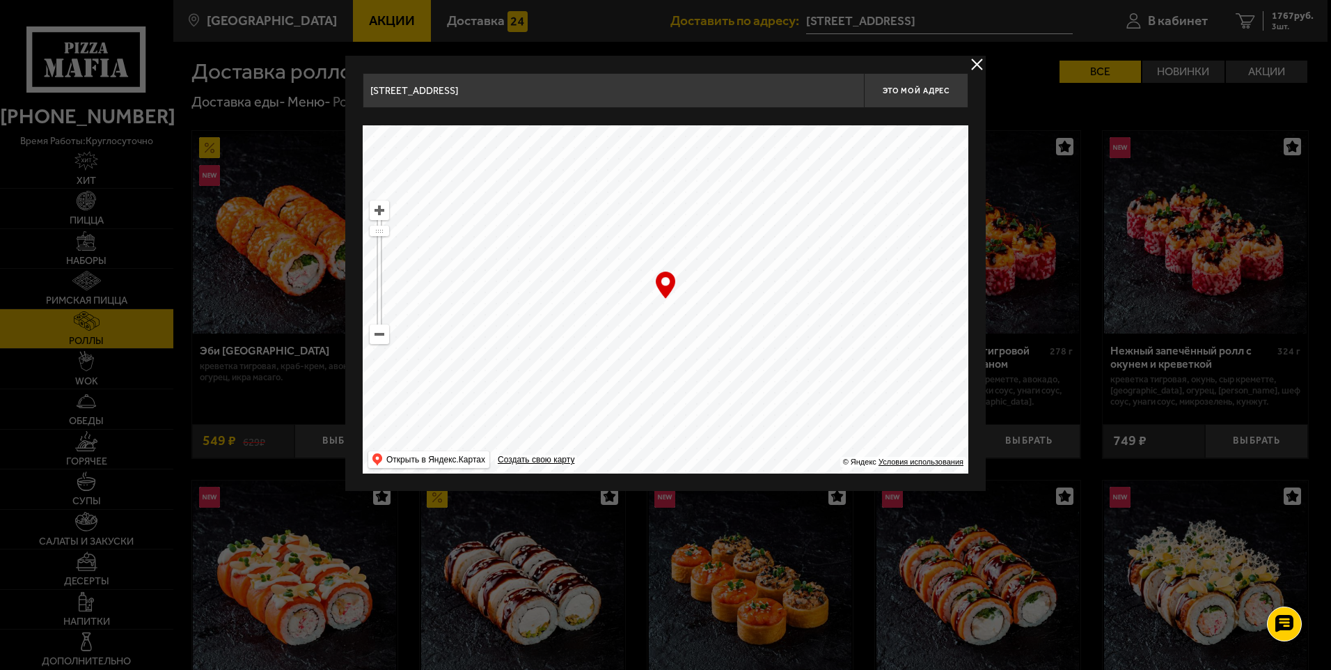
click at [788, 365] on ymaps at bounding box center [666, 299] width 606 height 348
click at [492, 92] on input "[STREET_ADDRESS]" at bounding box center [613, 90] width 501 height 35
drag, startPoint x: 492, startPoint y: 92, endPoint x: 336, endPoint y: 95, distance: 156.7
click at [379, 340] on ymaps at bounding box center [379, 334] width 18 height 18
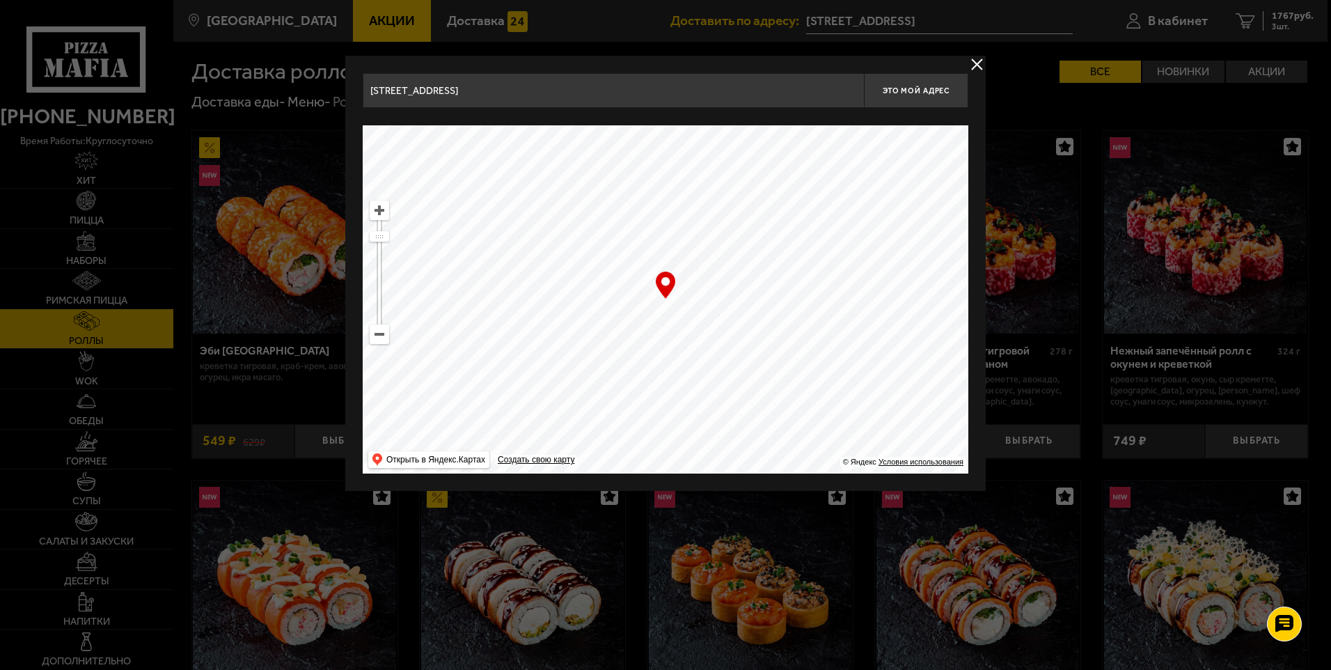
drag, startPoint x: 817, startPoint y: 397, endPoint x: 408, endPoint y: 495, distance: 421.0
drag, startPoint x: 868, startPoint y: 256, endPoint x: 759, endPoint y: 380, distance: 165.8
click at [759, 380] on ymaps at bounding box center [666, 299] width 606 height 348
drag, startPoint x: 657, startPoint y: 338, endPoint x: 708, endPoint y: 335, distance: 50.9
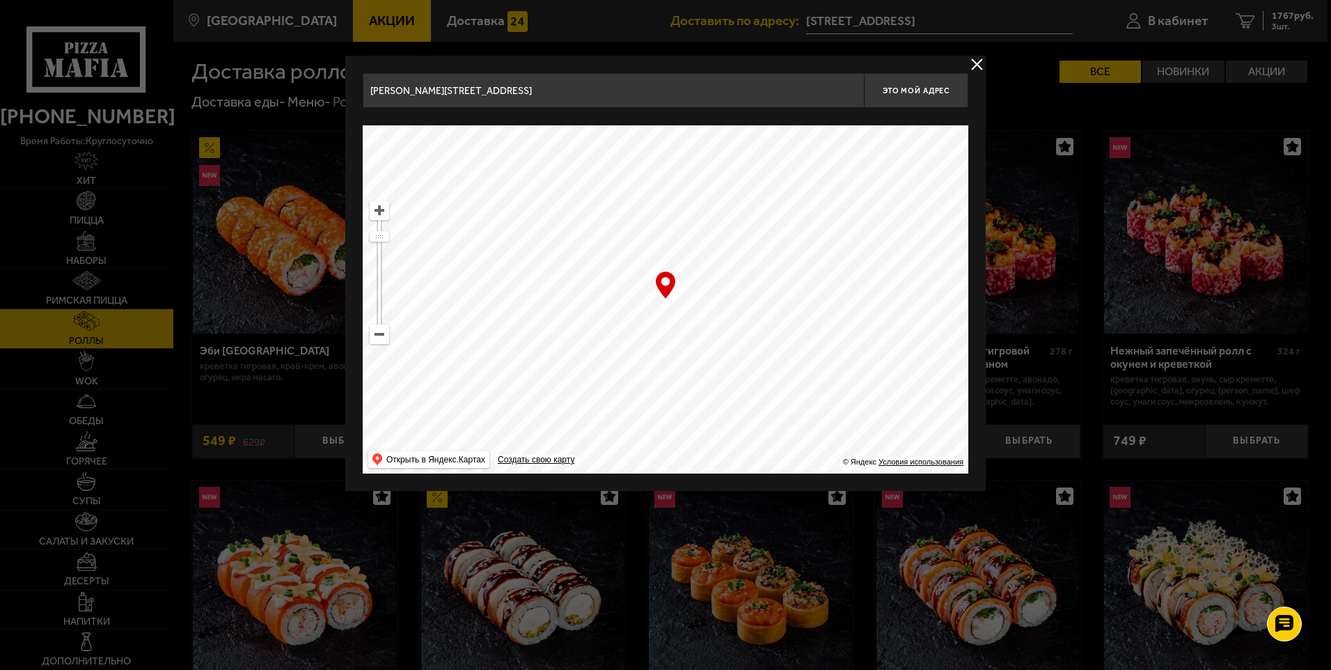
click at [708, 335] on ymaps at bounding box center [666, 299] width 606 height 348
type input "[PERSON_NAME][STREET_ADDRESS]"
click at [931, 84] on button "Это мой адрес" at bounding box center [916, 90] width 104 height 35
type input "[PERSON_NAME][STREET_ADDRESS]"
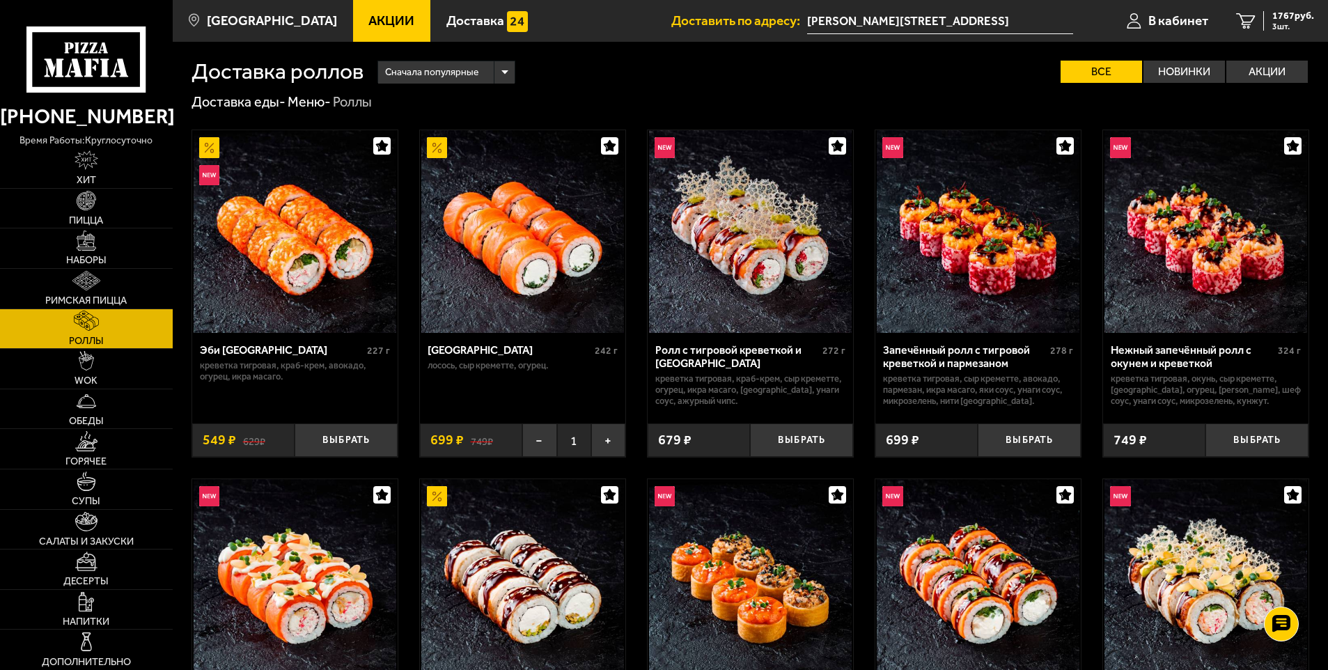
click at [970, 17] on input "[PERSON_NAME][STREET_ADDRESS]" at bounding box center [939, 21] width 265 height 26
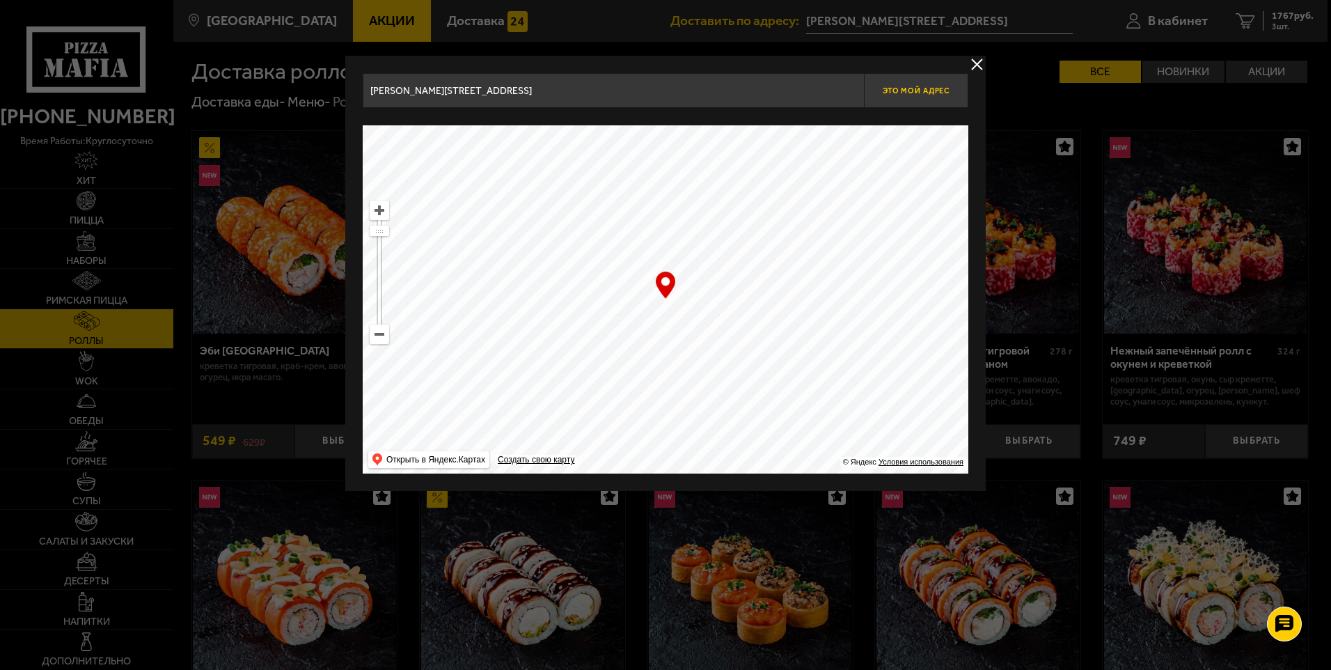
click at [926, 95] on button "Это мой адрес" at bounding box center [916, 90] width 104 height 35
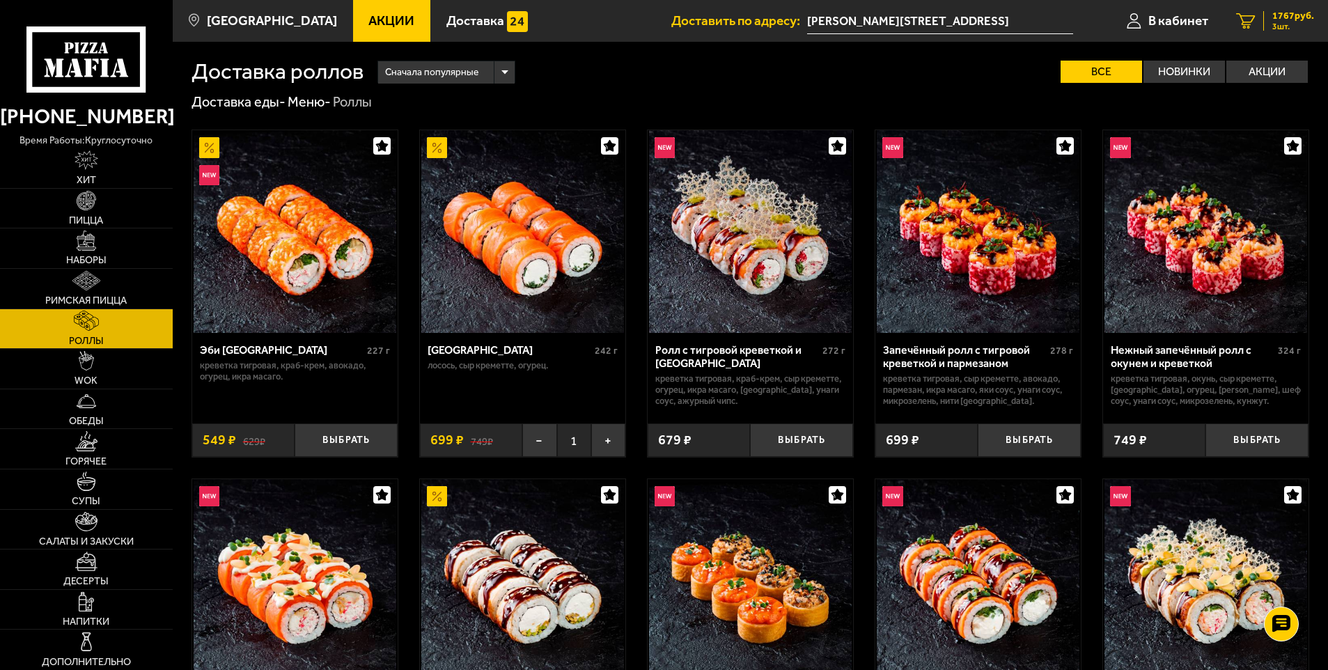
click at [1296, 11] on span "1767 руб." at bounding box center [1293, 16] width 42 height 10
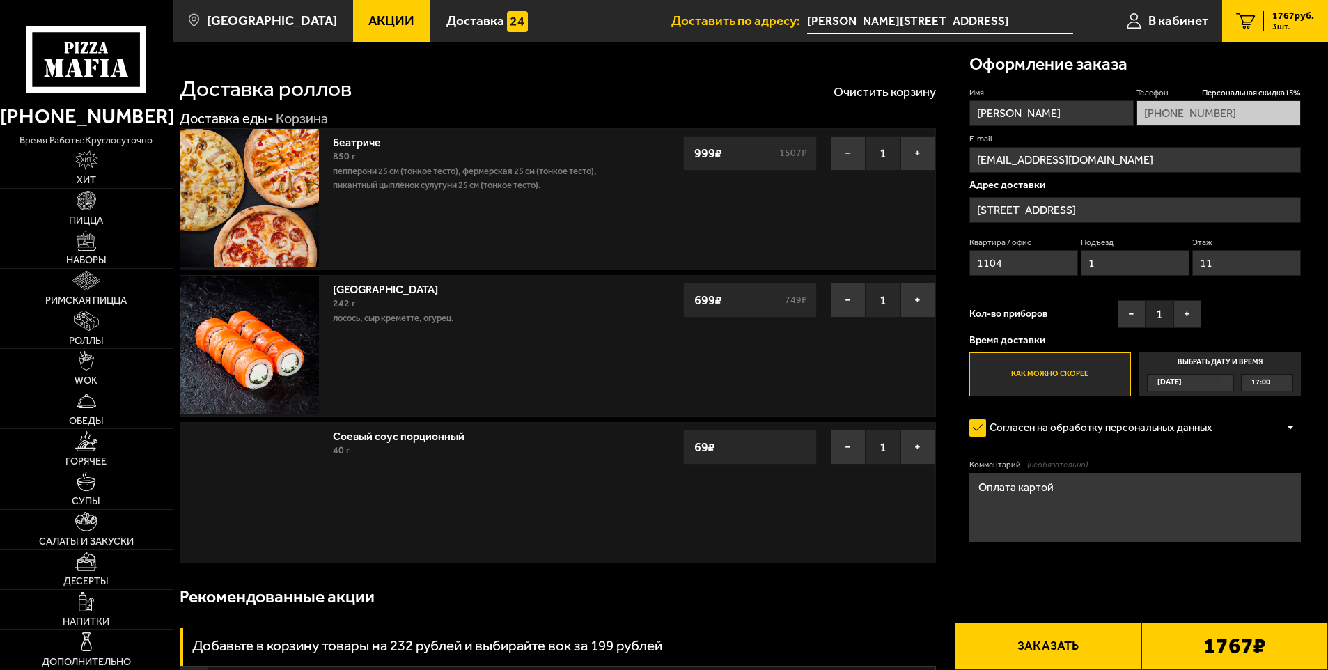
type input "[PERSON_NAME][STREET_ADDRESS]"
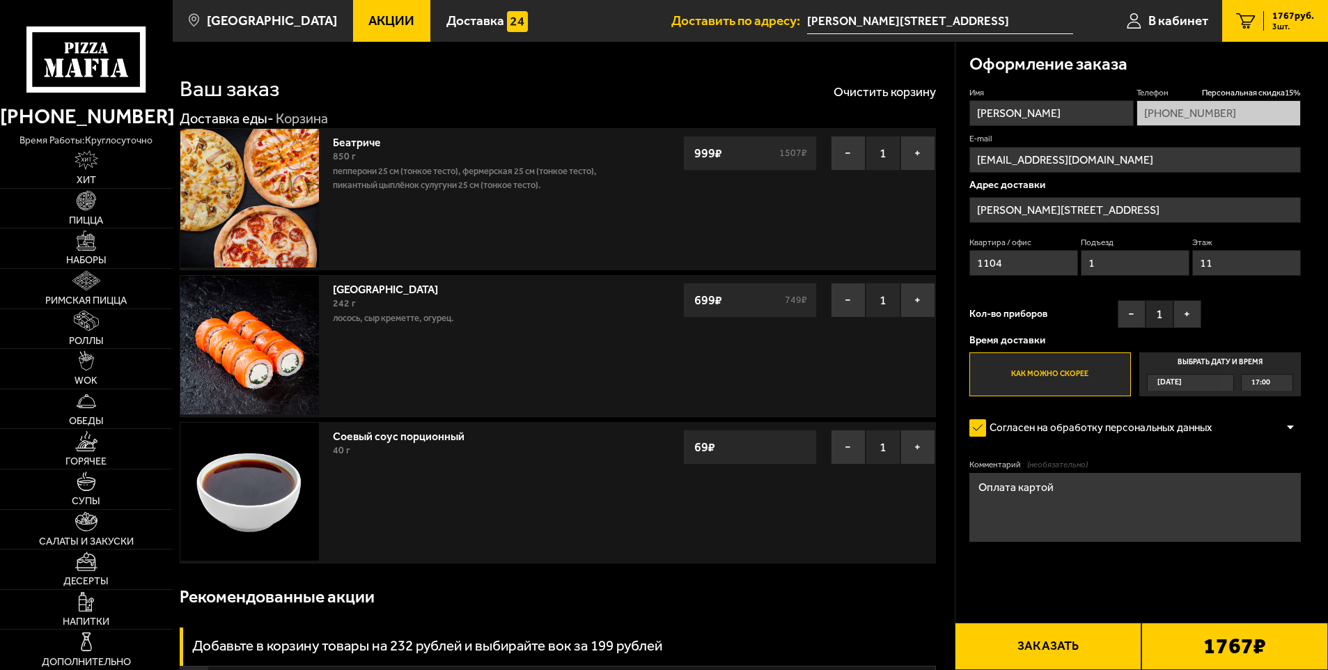
click at [1192, 381] on div "[DATE]" at bounding box center [1183, 383] width 72 height 16
click at [0, 0] on input "Выбрать дату и время [DATE] 17:00" at bounding box center [0, 0] width 0 height 0
click at [1283, 388] on div "17:00" at bounding box center [1266, 383] width 51 height 16
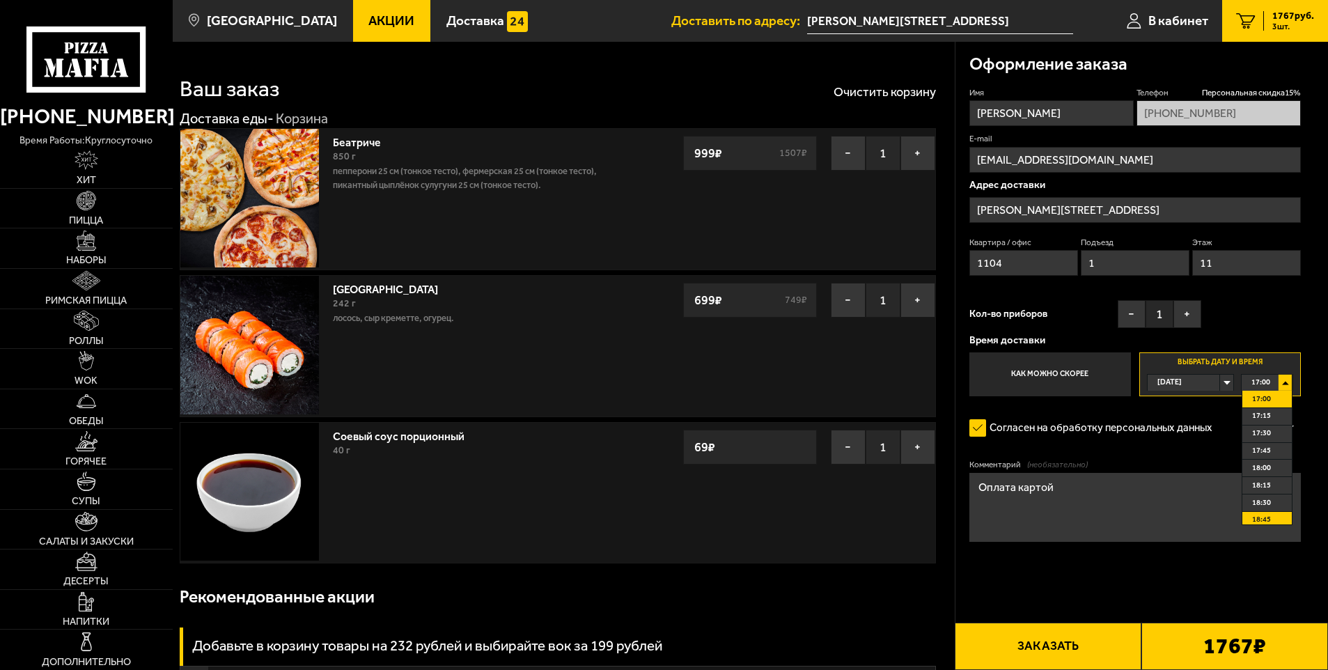
click at [1269, 519] on span "18:45" at bounding box center [1261, 520] width 19 height 16
click at [1287, 379] on div "18:45" at bounding box center [1266, 383] width 51 height 16
click at [1262, 471] on span "19:00" at bounding box center [1261, 468] width 19 height 16
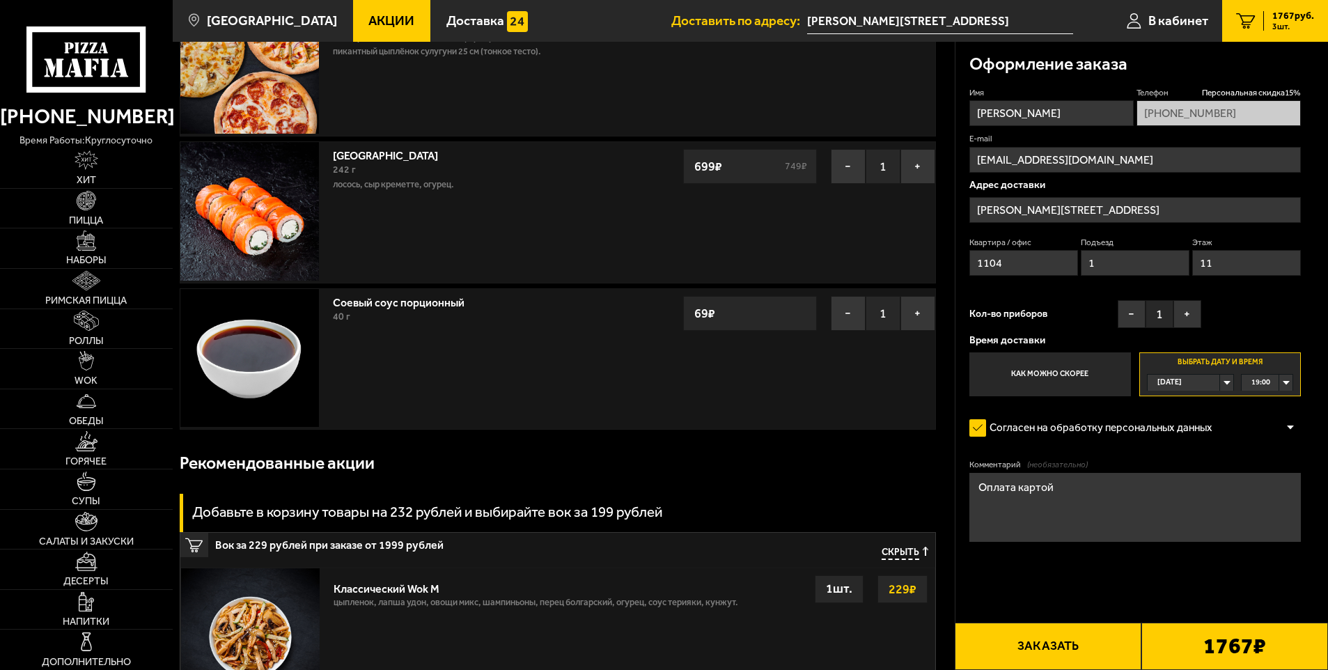
scroll to position [139, 0]
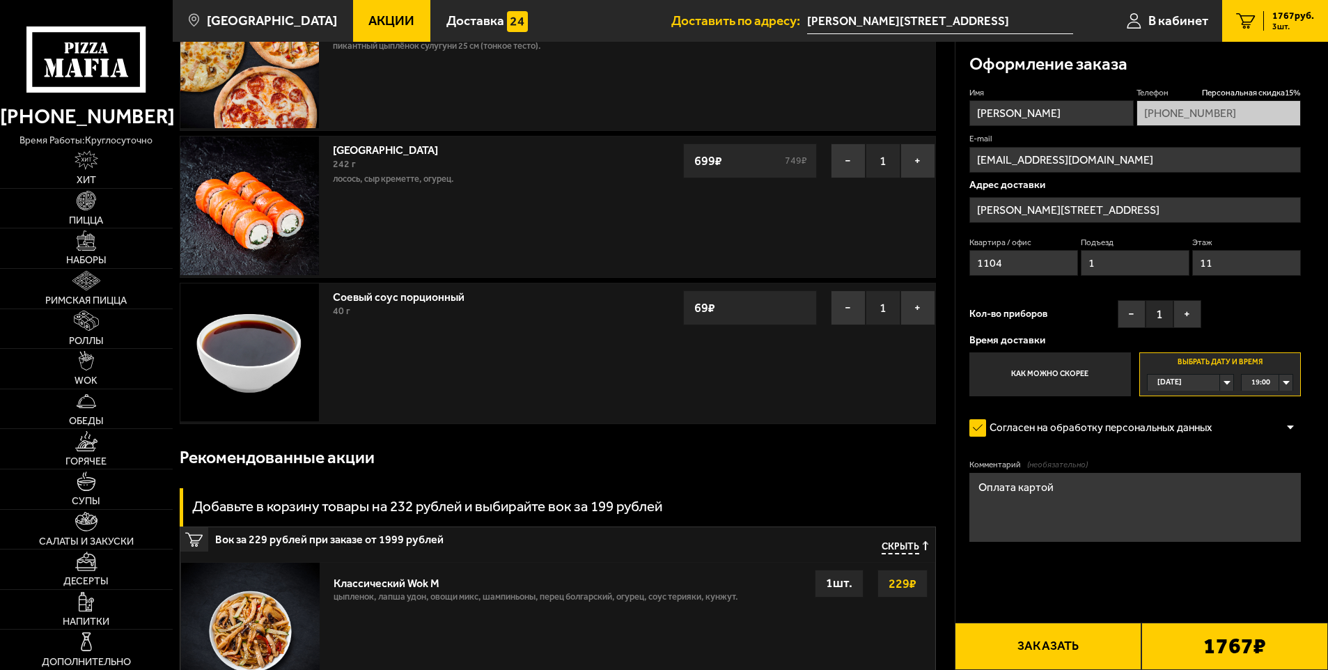
click at [1042, 274] on input "1104" at bounding box center [1023, 263] width 109 height 26
drag, startPoint x: 1038, startPoint y: 272, endPoint x: 916, endPoint y: 264, distance: 122.8
click at [958, 274] on div "Оформление заказа Имя [PERSON_NAME] Телефон Персональная скидка 15 % [PHONE_NUM…" at bounding box center [1141, 332] width 373 height 581
type input "431"
click at [1115, 265] on input "1" at bounding box center [1135, 263] width 109 height 26
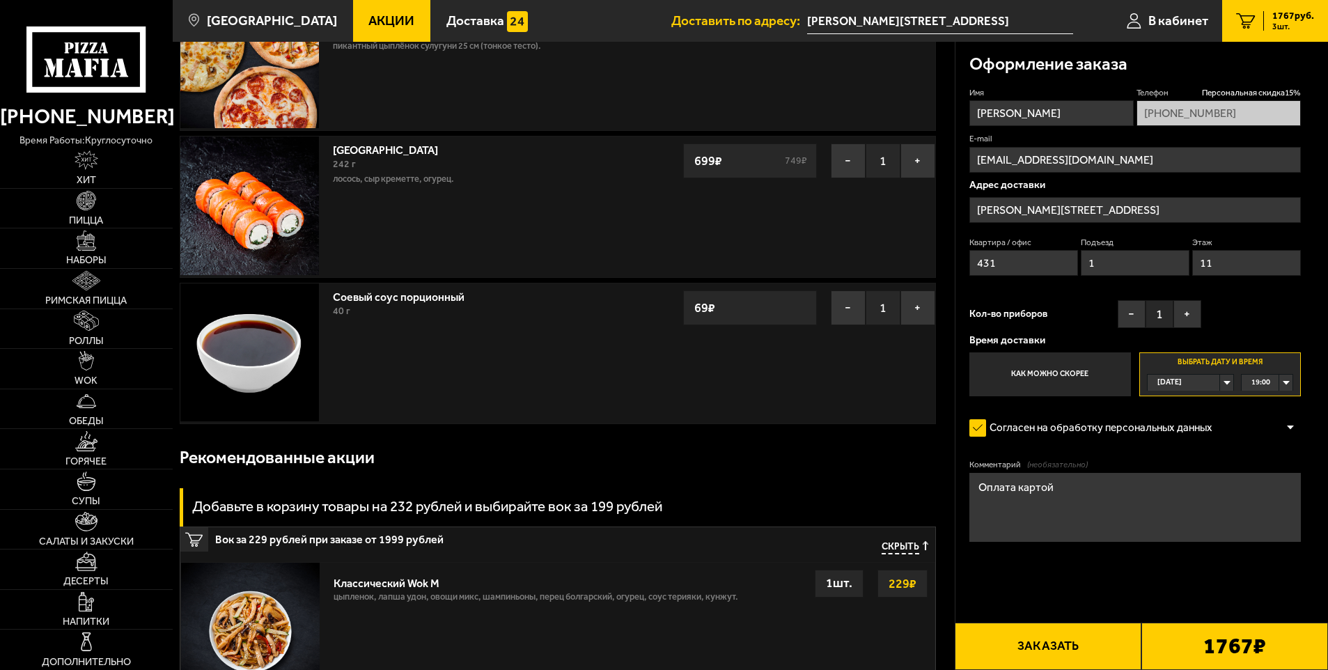
drag, startPoint x: 1084, startPoint y: 265, endPoint x: 1041, endPoint y: 266, distance: 43.2
click at [1041, 266] on div "Квартира / офис 431 Подъезд 1 Этаж 11" at bounding box center [1135, 260] width 332 height 47
type input "7"
drag, startPoint x: 1240, startPoint y: 265, endPoint x: 1104, endPoint y: 283, distance: 136.9
click at [1104, 283] on div "Квартира / [STREET_ADDRESS]" at bounding box center [1135, 260] width 332 height 47
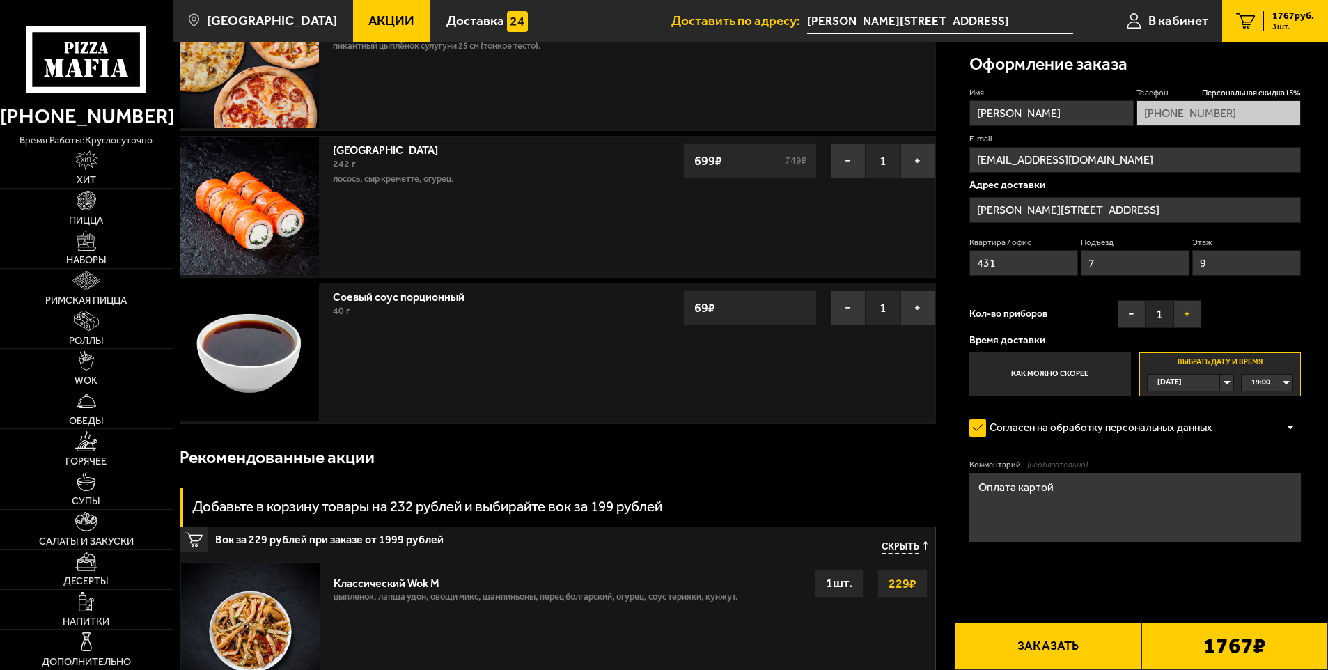
type input "9"
click at [1191, 315] on button "+" at bounding box center [1187, 314] width 28 height 28
click at [1095, 594] on form "Имя [PERSON_NAME] Телефон Персональная скидка 15 % [PHONE_NUMBER] E-mail [EMAIL…" at bounding box center [1135, 355] width 332 height 536
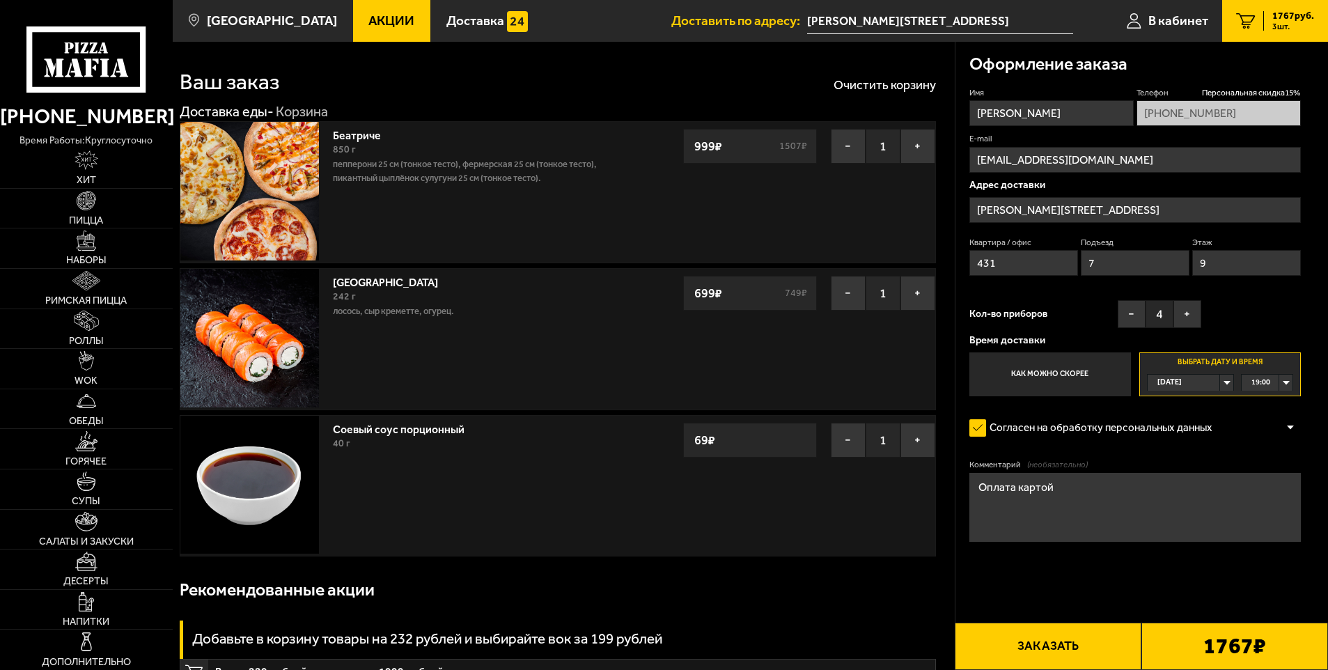
scroll to position [0, 0]
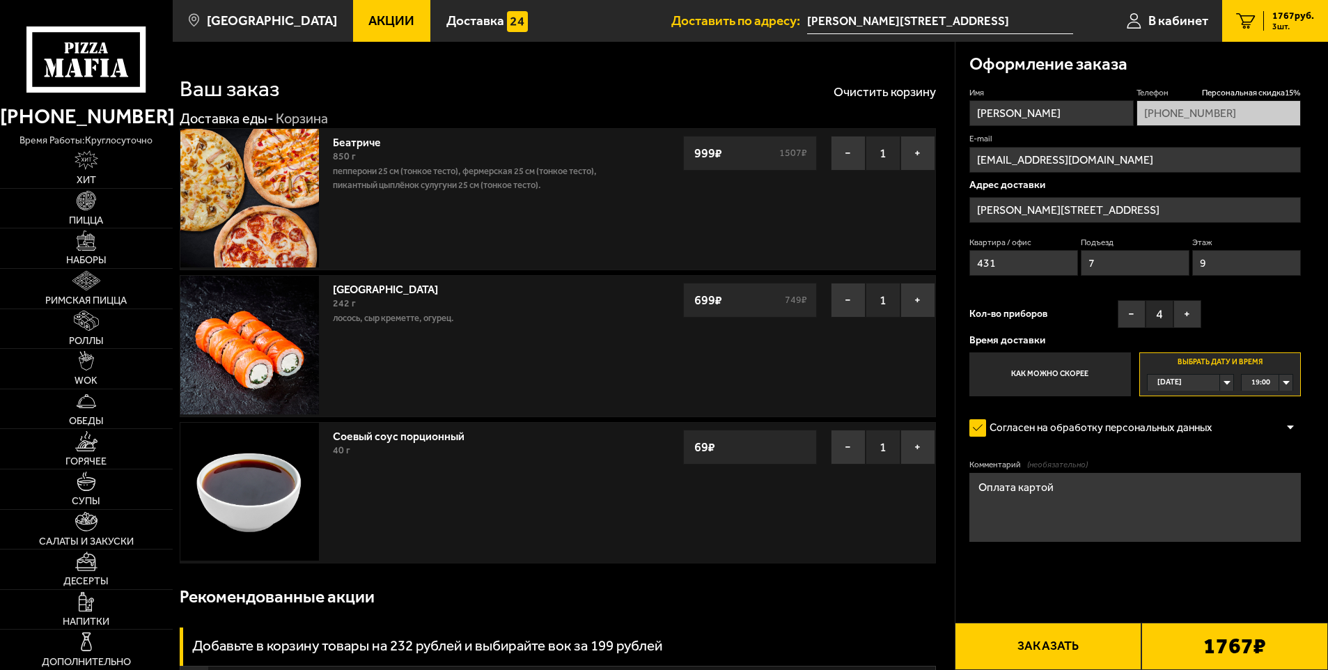
click at [1055, 643] on button "Заказать" at bounding box center [1048, 645] width 187 height 47
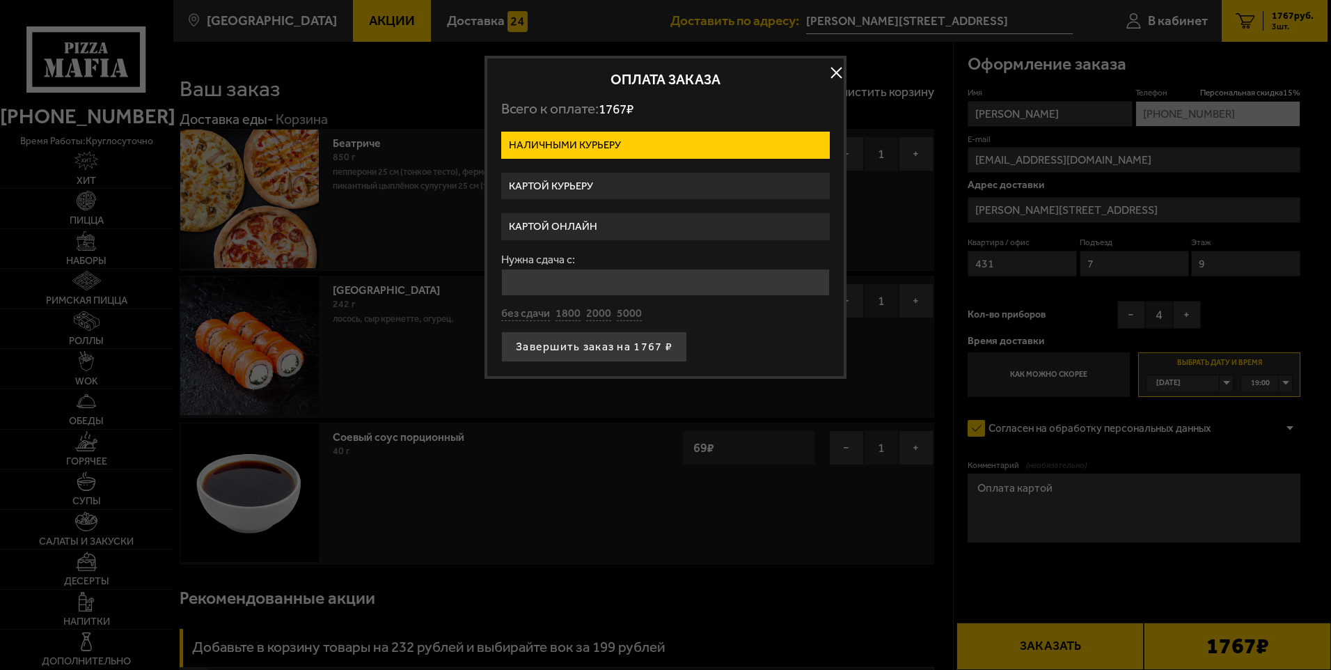
click at [584, 185] on label "Картой курьеру" at bounding box center [665, 186] width 329 height 27
click at [0, 0] on input "Картой курьеру" at bounding box center [0, 0] width 0 height 0
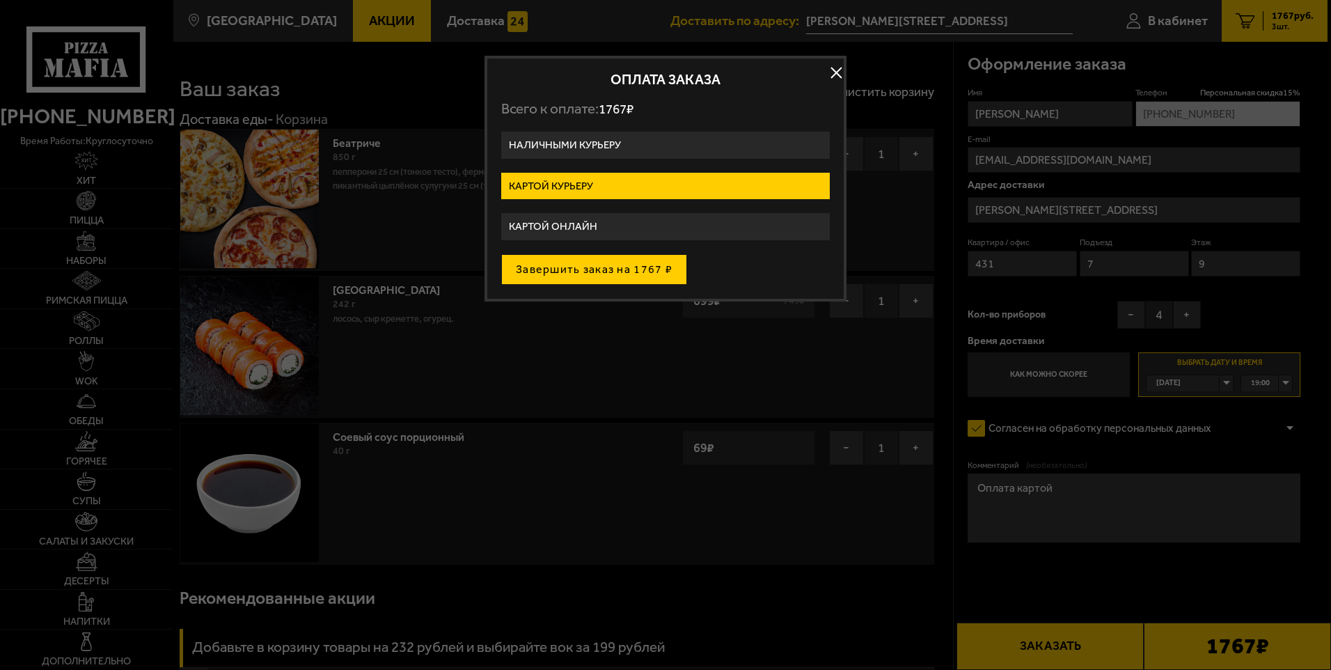
click at [576, 269] on button "Завершить заказ на 1767 ₽" at bounding box center [594, 269] width 186 height 31
